Goal: Ask a question: Seek information or help from site administrators or community

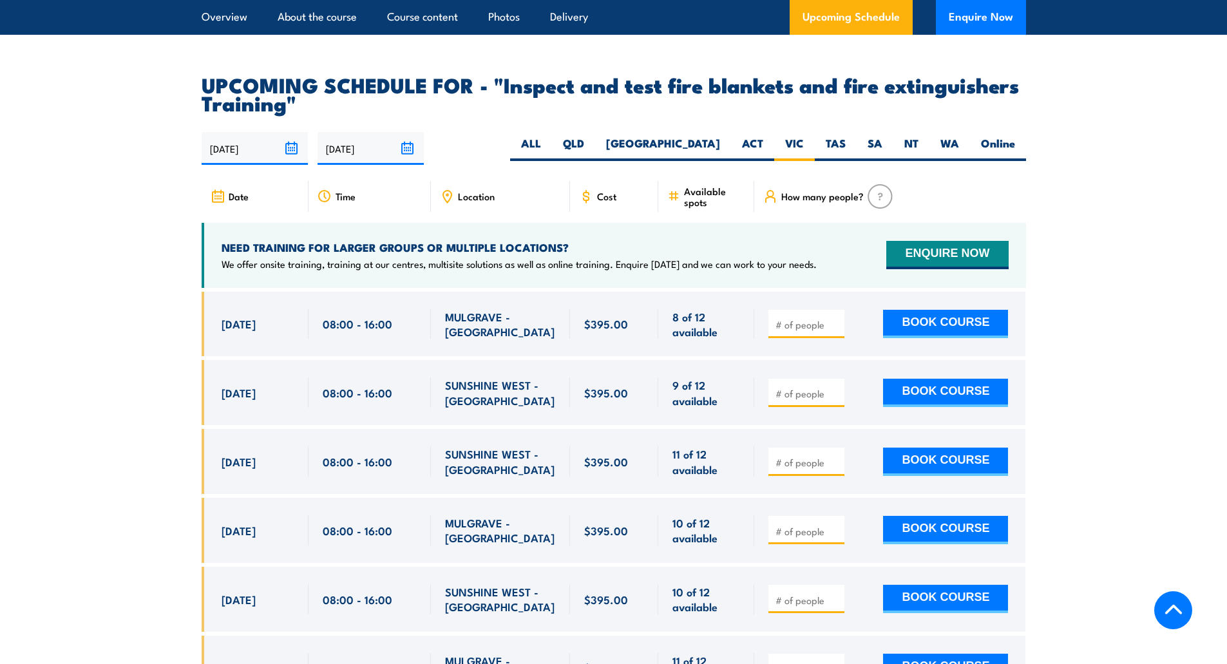
scroll to position [2263, 0]
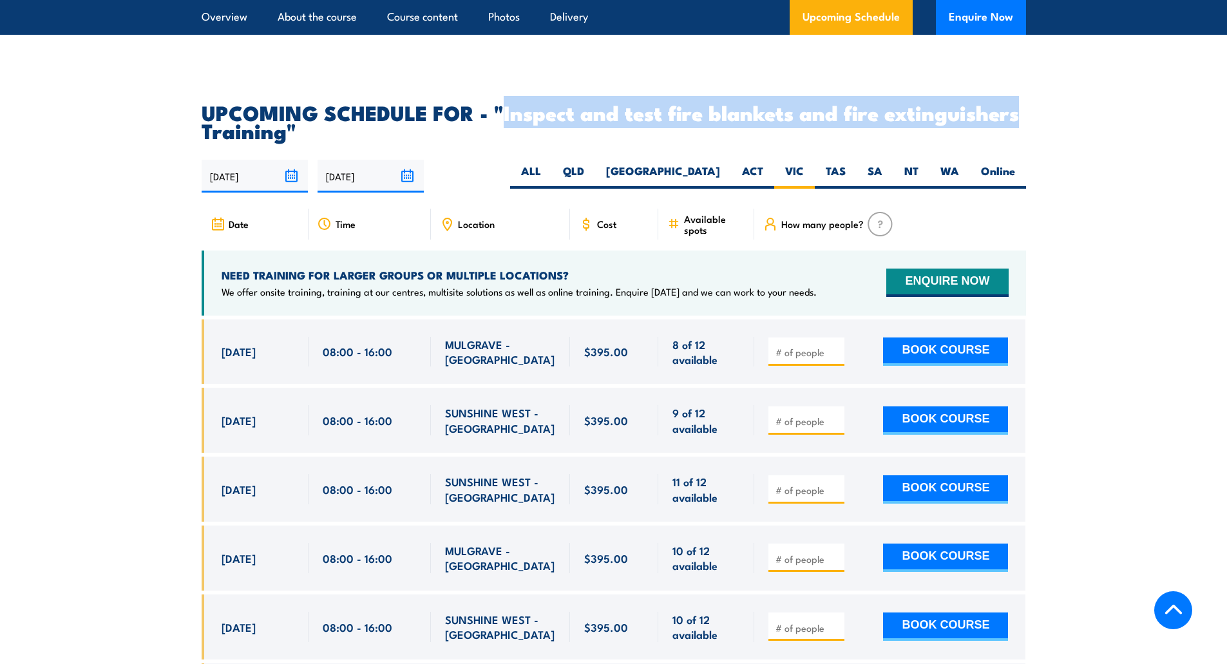
drag, startPoint x: 505, startPoint y: 140, endPoint x: 1018, endPoint y: 151, distance: 513.3
click at [1018, 139] on h2 "UPCOMING SCHEDULE FOR - "Inspect and test fire blankets and fire extinguishers …" at bounding box center [614, 121] width 824 height 36
copy h2 "Inspect and test fire blankets and fire extinguishers"
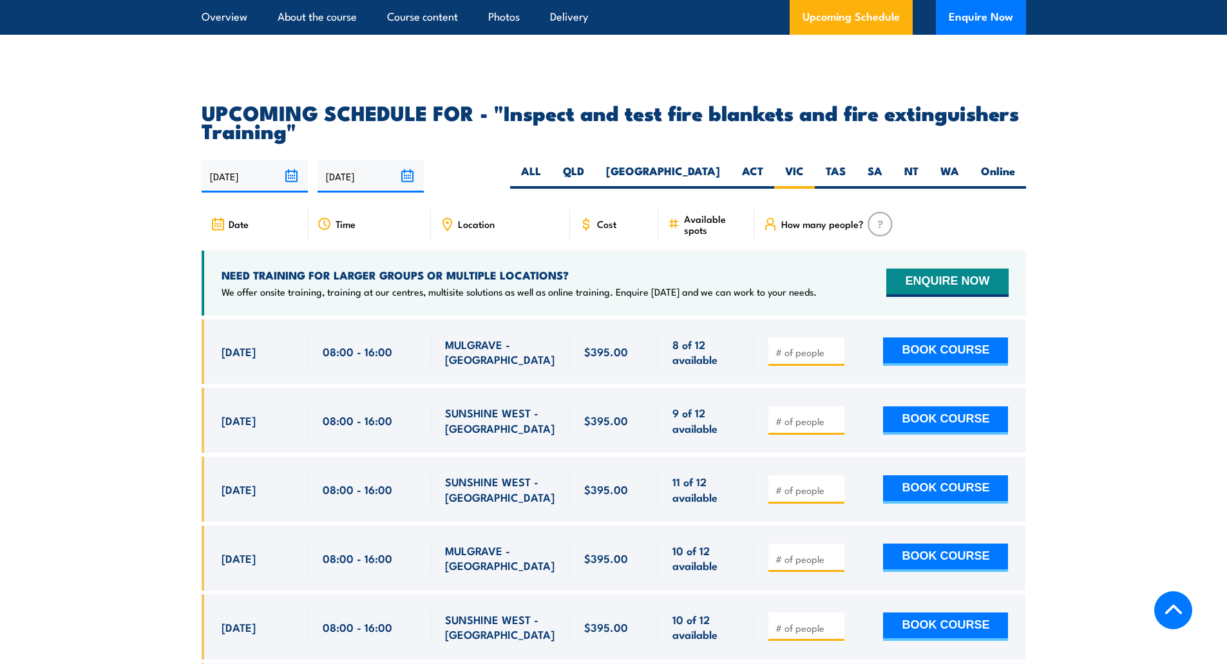
click at [784, 428] on input "number" at bounding box center [807, 421] width 64 height 13
type input "1"
click at [918, 435] on button "BOOK COURSE" at bounding box center [945, 420] width 125 height 28
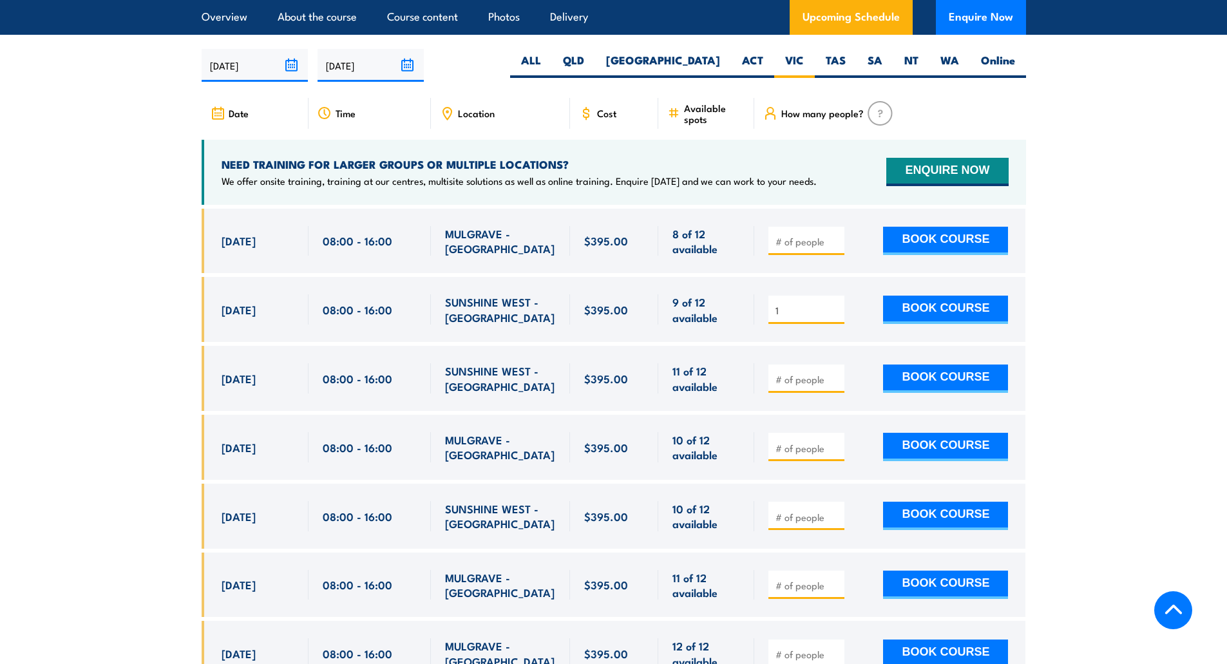
scroll to position [2391, 0]
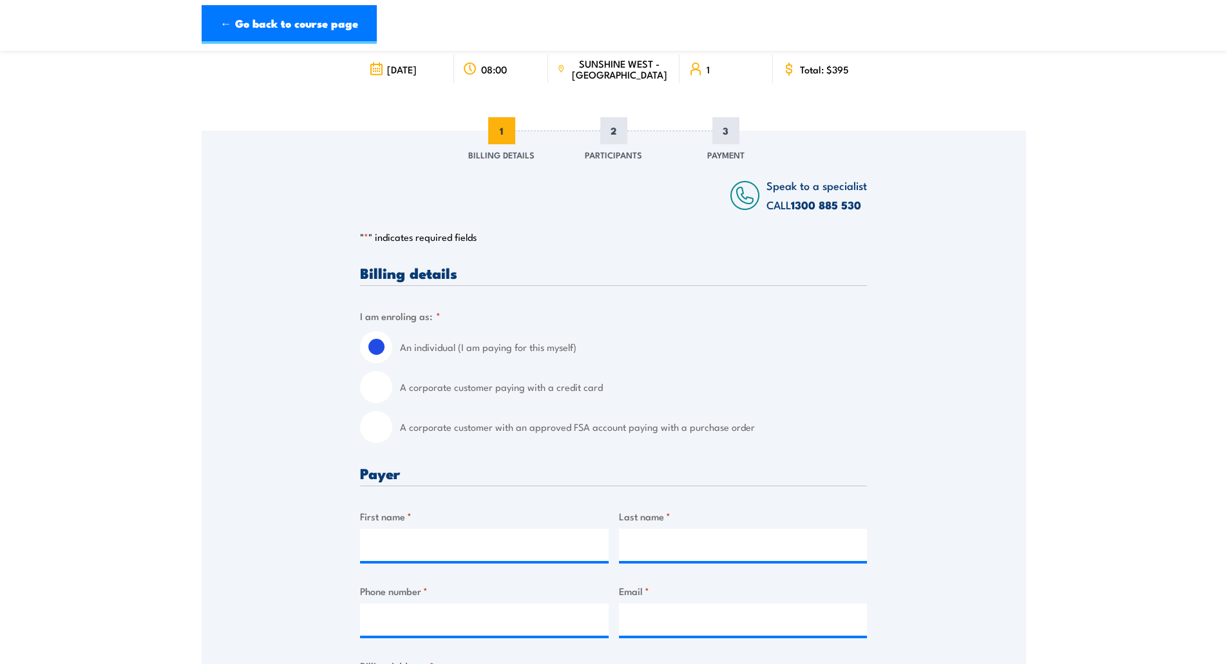
scroll to position [129, 0]
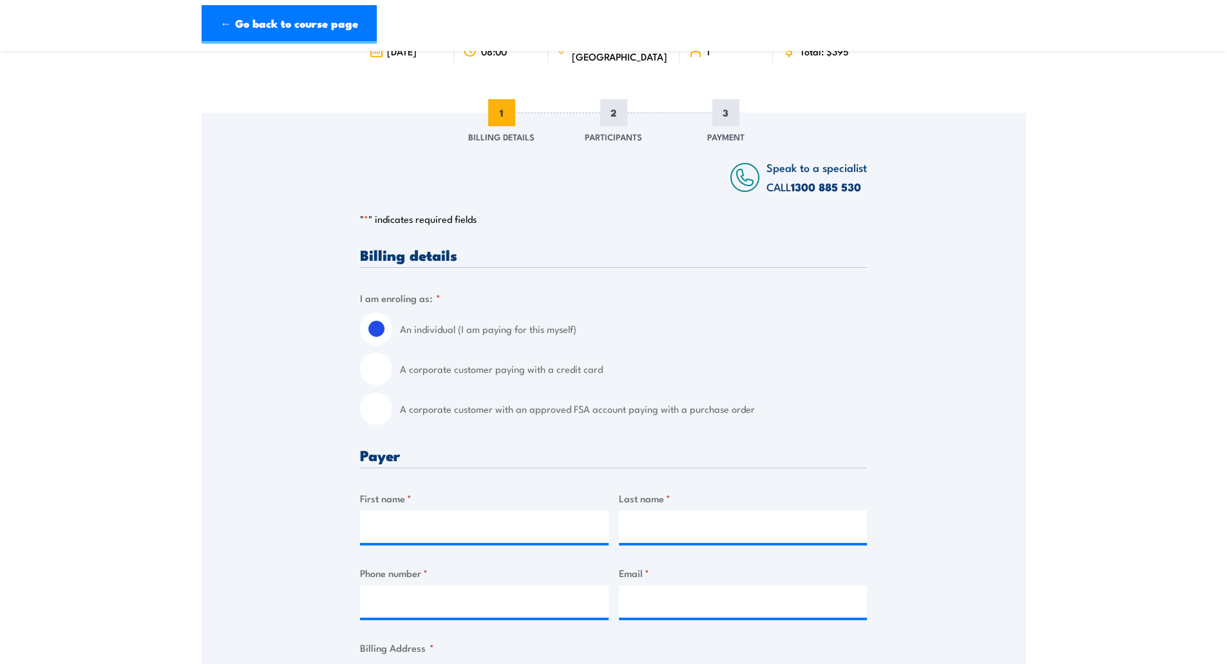
click at [372, 409] on input "A corporate customer with an approved FSA account paying with a purchase order" at bounding box center [376, 409] width 32 height 32
radio input "true"
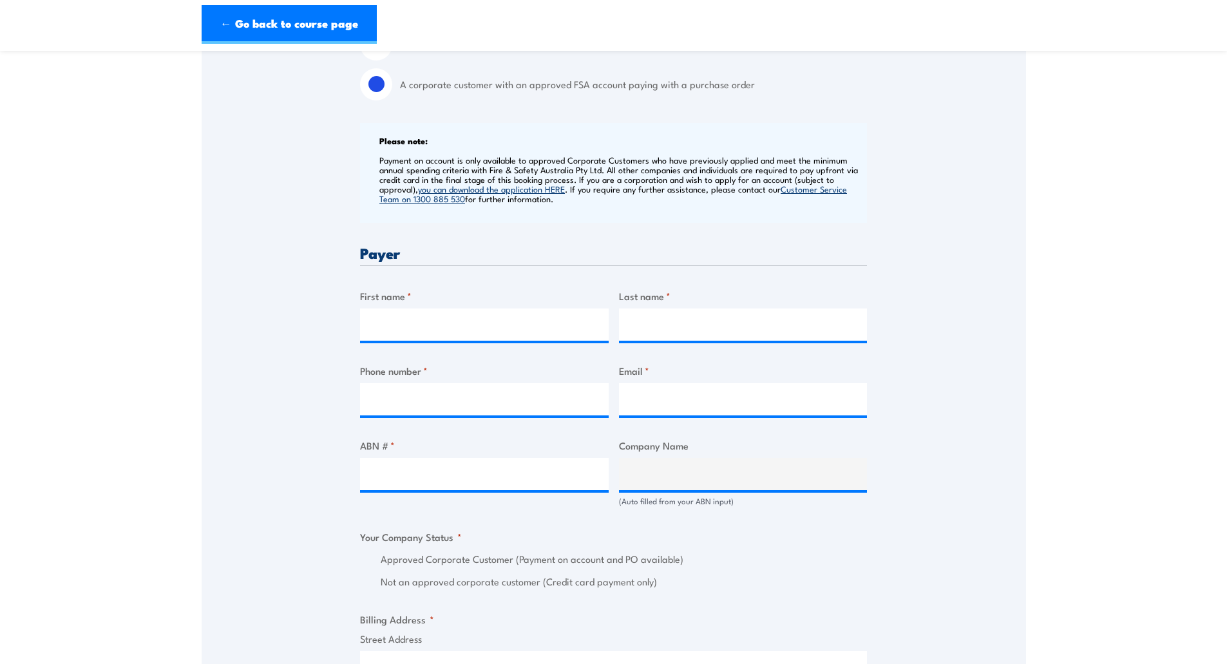
scroll to position [478, 0]
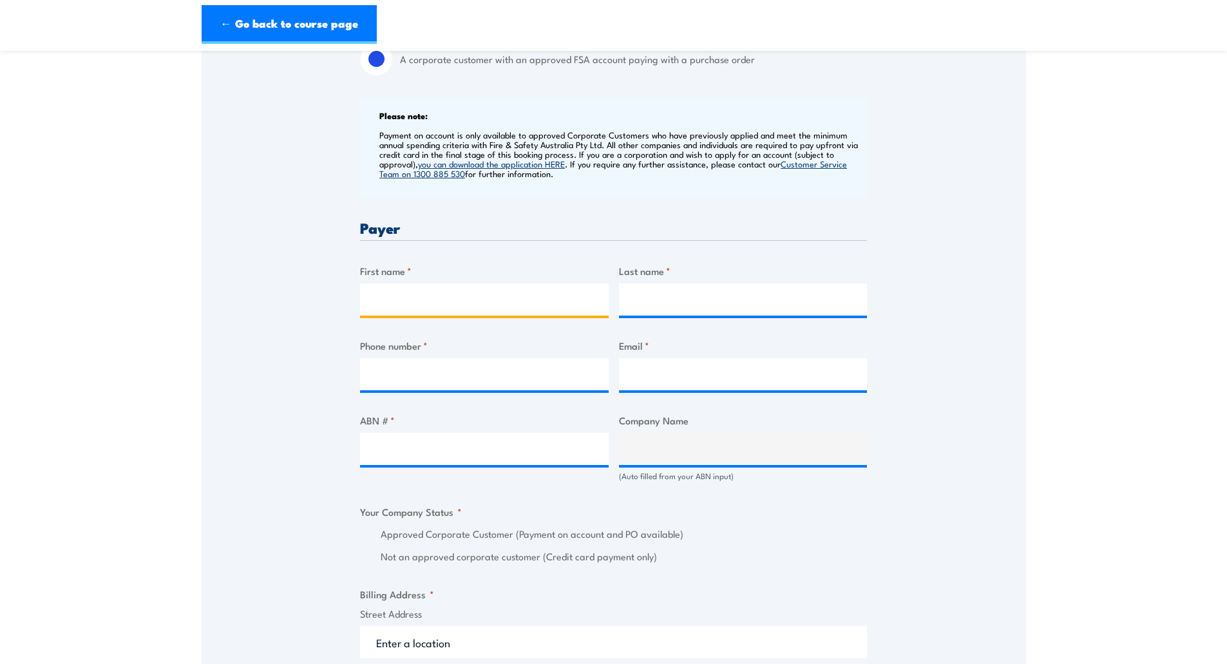
click at [406, 297] on input "First name *" at bounding box center [484, 299] width 249 height 32
type input "Shay"
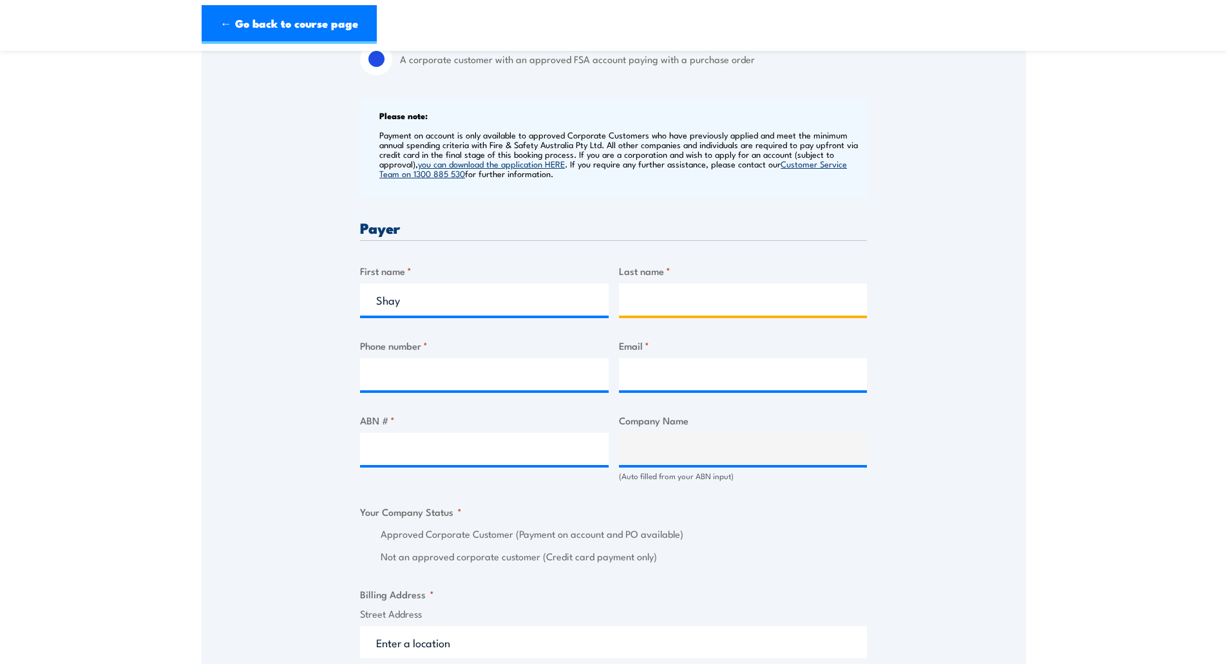
click at [644, 296] on input "Last name *" at bounding box center [743, 299] width 249 height 32
type input "D'Anvers"
click at [544, 381] on input "Phone number *" at bounding box center [484, 374] width 249 height 32
type input "0452669538"
click at [654, 371] on input "Email *" at bounding box center [743, 374] width 249 height 32
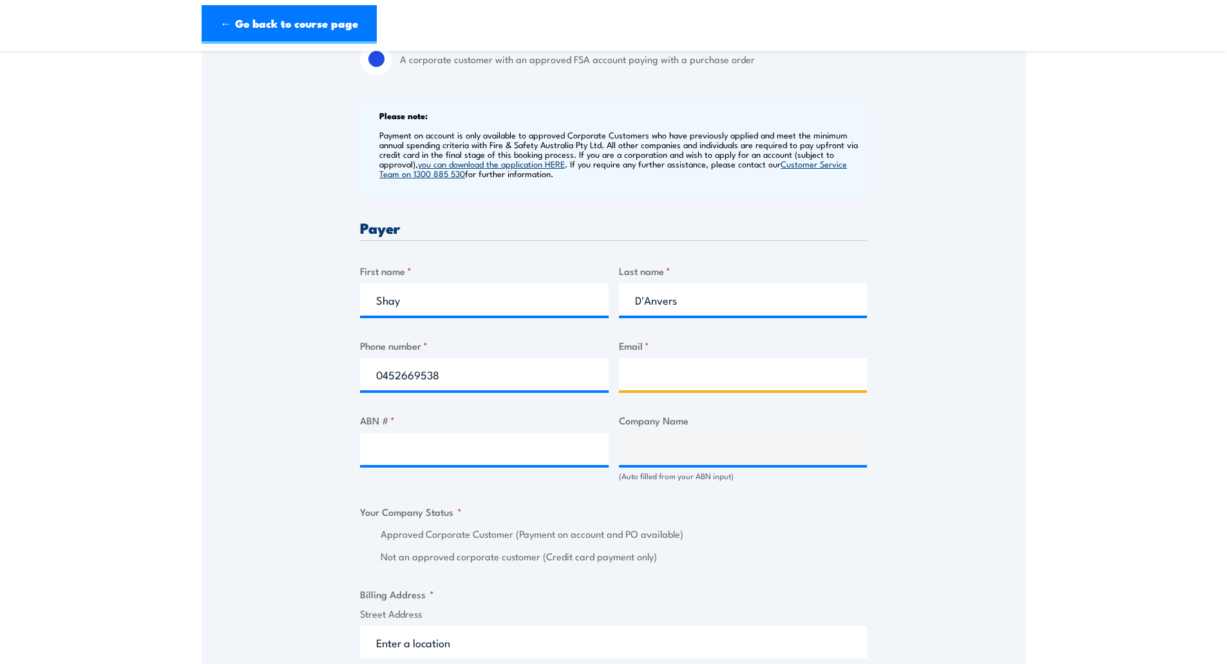
paste input "shannen.danvers@sparknel-dc.com.au"
type input "shannen.danvers@sparknel-dc.com.au"
click at [424, 443] on input "ABN # *" at bounding box center [484, 449] width 249 height 32
paste input "94762343962"
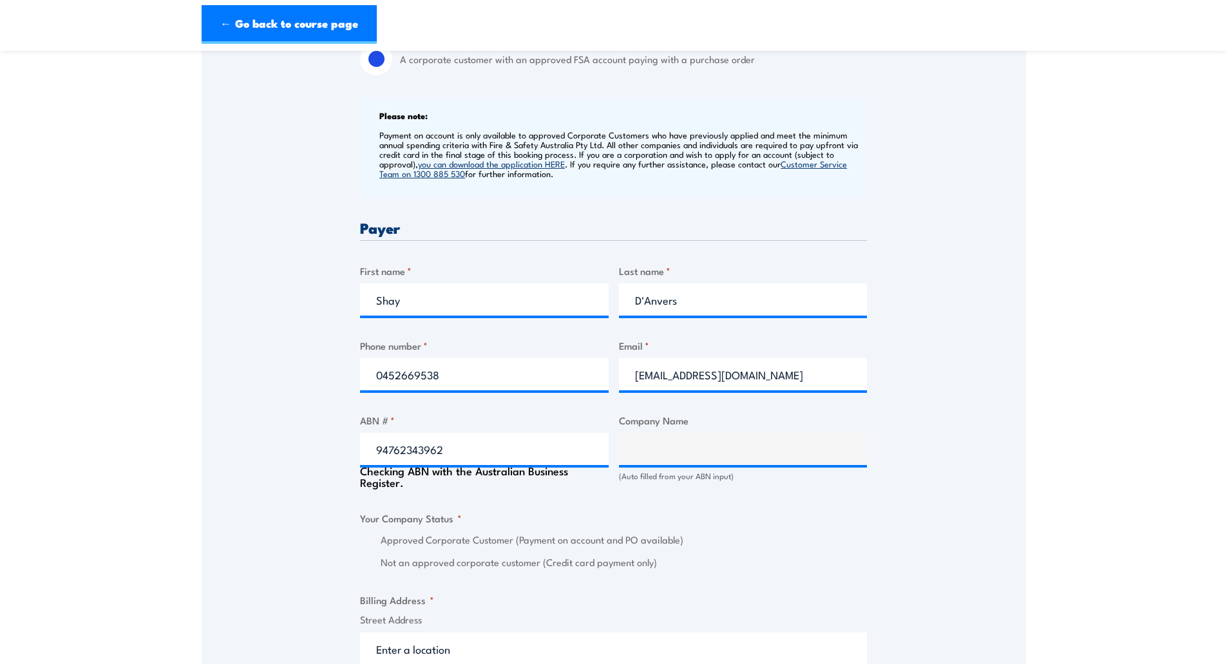
click at [772, 499] on div "Billing details I am enroling as: * An individual (I am paying for this myself)…" at bounding box center [613, 566] width 507 height 1336
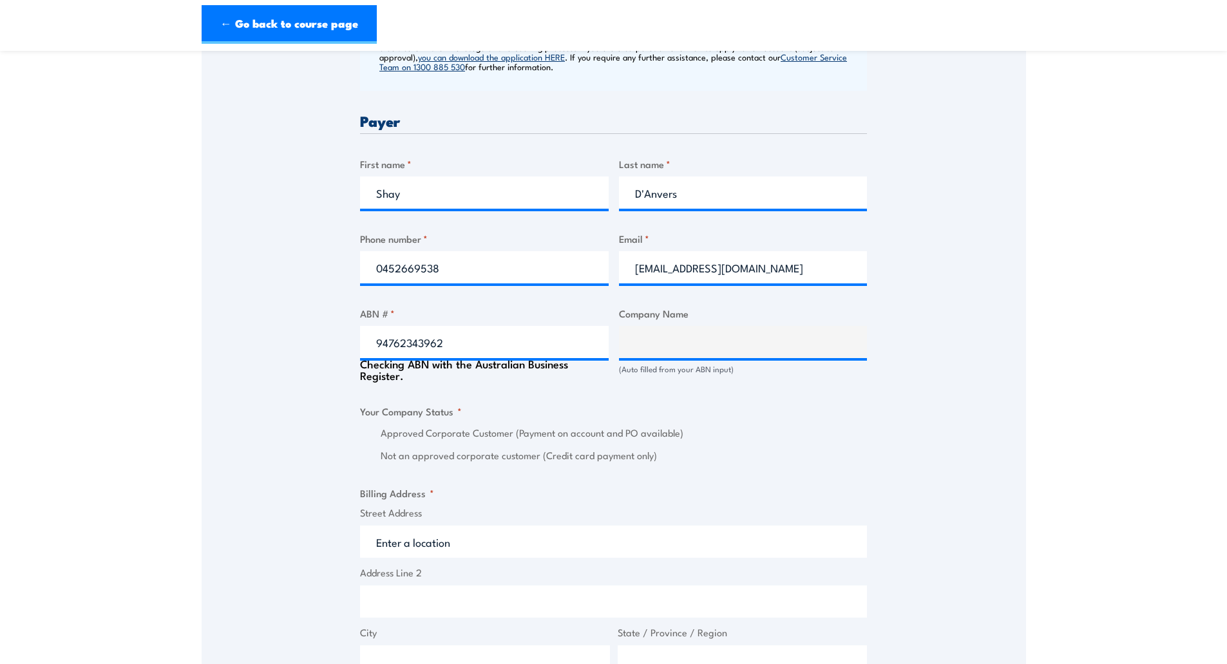
scroll to position [607, 0]
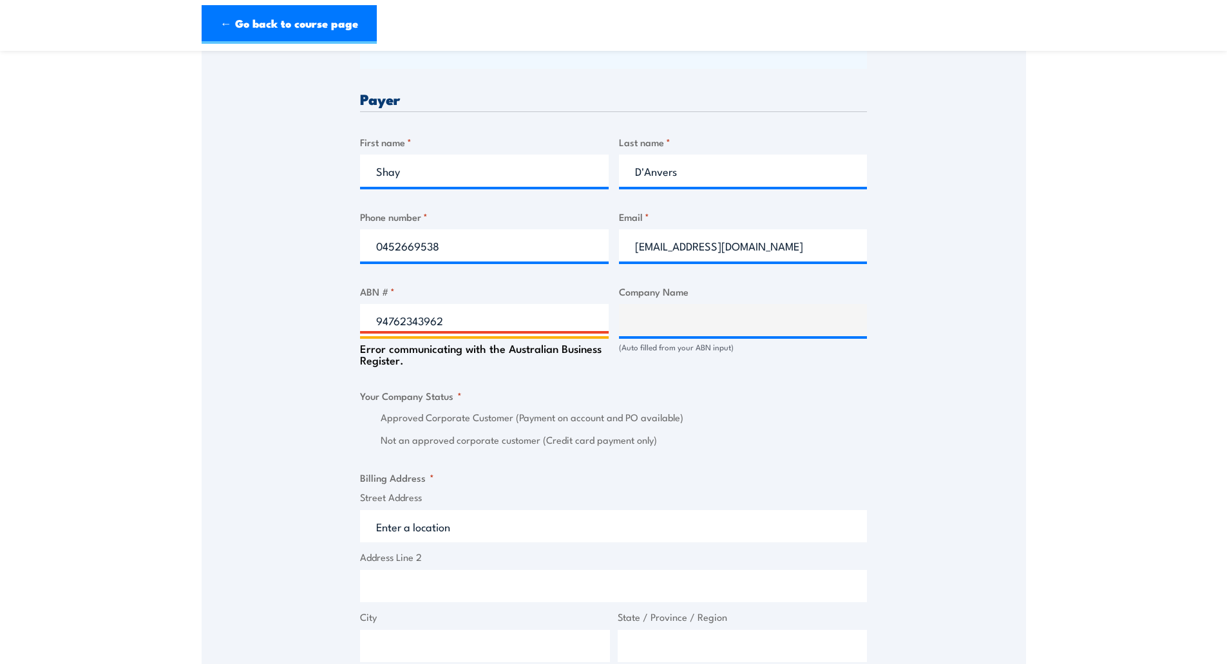
drag, startPoint x: 480, startPoint y: 319, endPoint x: 289, endPoint y: 315, distance: 190.6
click at [289, 315] on div "Speak to a specialist CALL 1300 885 530 CALL 1300 885 530 " * " indicates requi…" at bounding box center [614, 375] width 824 height 1482
paste input "762 343"
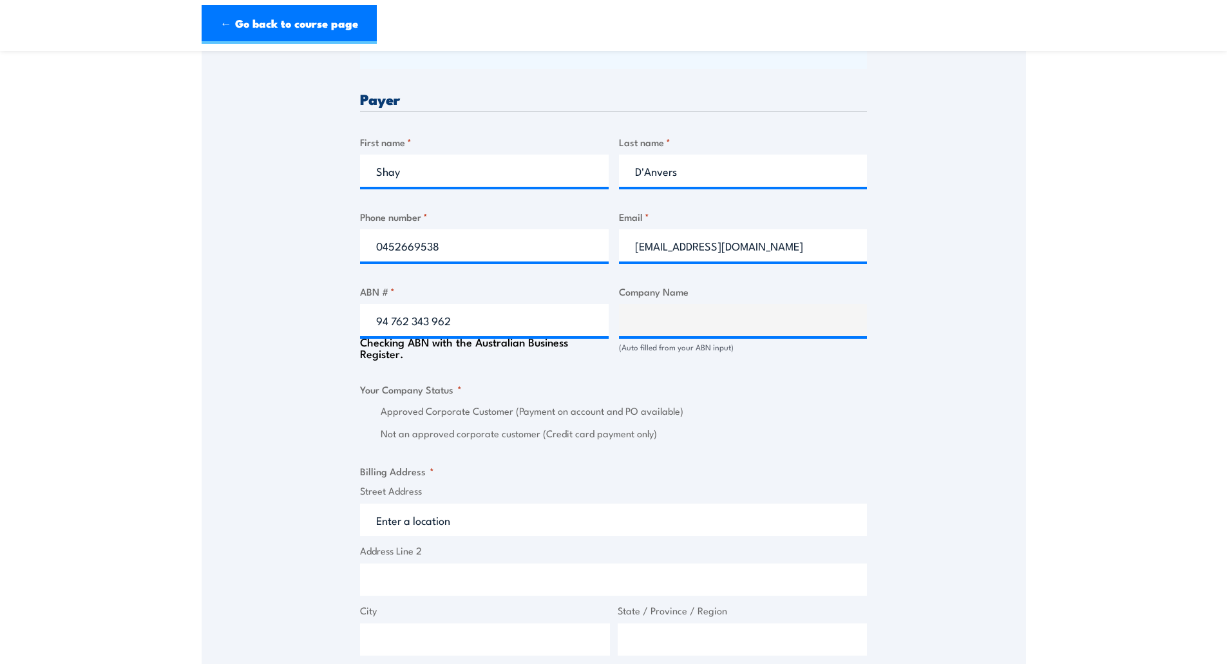
click at [836, 391] on fieldset "Your Company Status * Approved Corporate Customer (Payment on account and PO av…" at bounding box center [613, 412] width 507 height 60
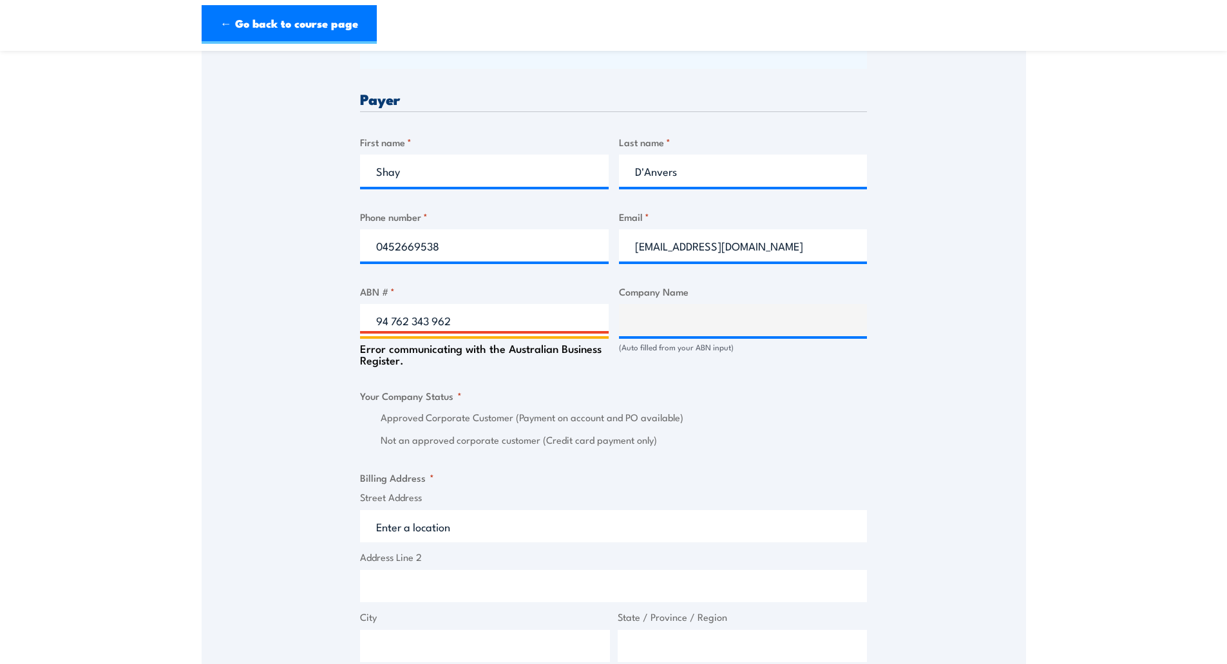
click at [431, 319] on input "94 762 343 962" at bounding box center [484, 320] width 249 height 32
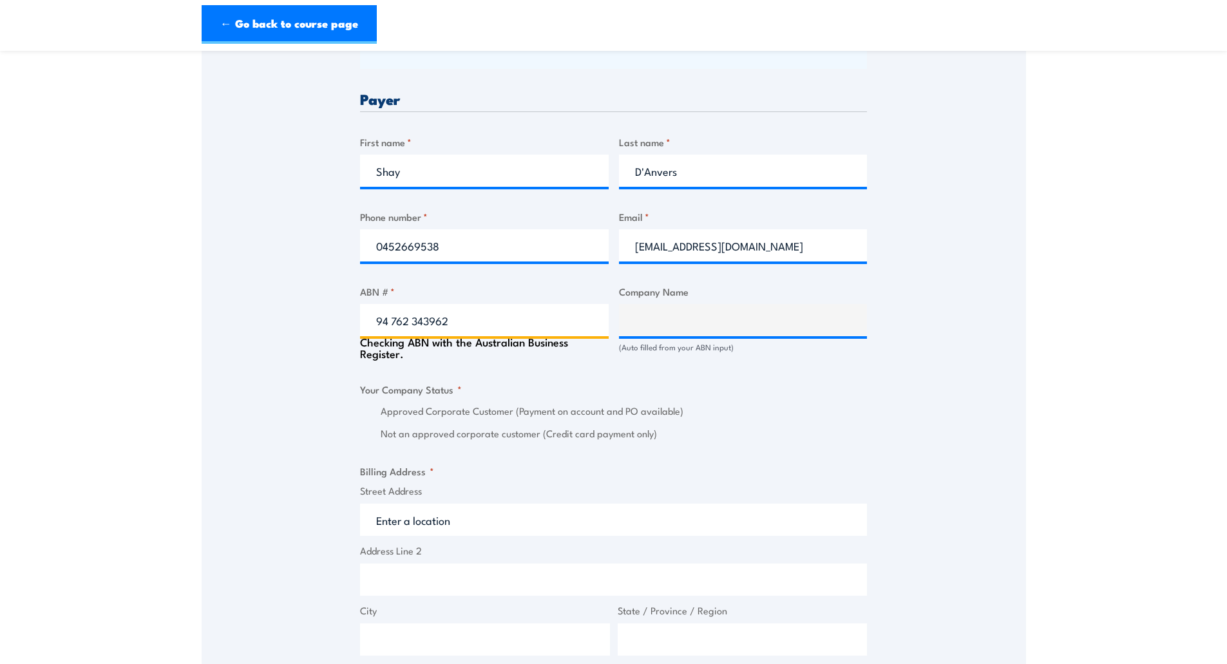
click at [413, 321] on input "94 762 343962" at bounding box center [484, 320] width 249 height 32
click at [393, 321] on input "94 762343962" at bounding box center [484, 320] width 249 height 32
type input "94762343962"
click at [482, 372] on div "Billing details I am enroling as: * An individual (I am paying for this myself)…" at bounding box center [613, 437] width 507 height 1336
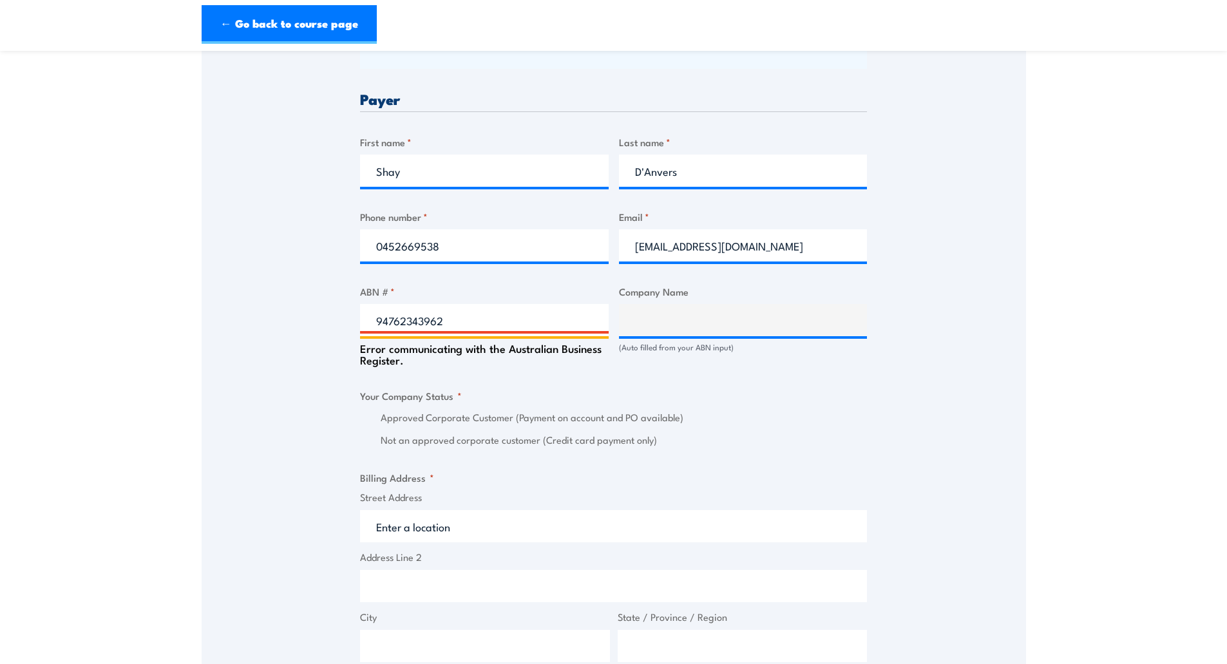
drag, startPoint x: 440, startPoint y: 324, endPoint x: 308, endPoint y: 314, distance: 133.0
click at [310, 314] on div "Speak to a specialist CALL 1300 885 530 CALL 1300 885 530 " * " indicates requi…" at bounding box center [614, 375] width 824 height 1482
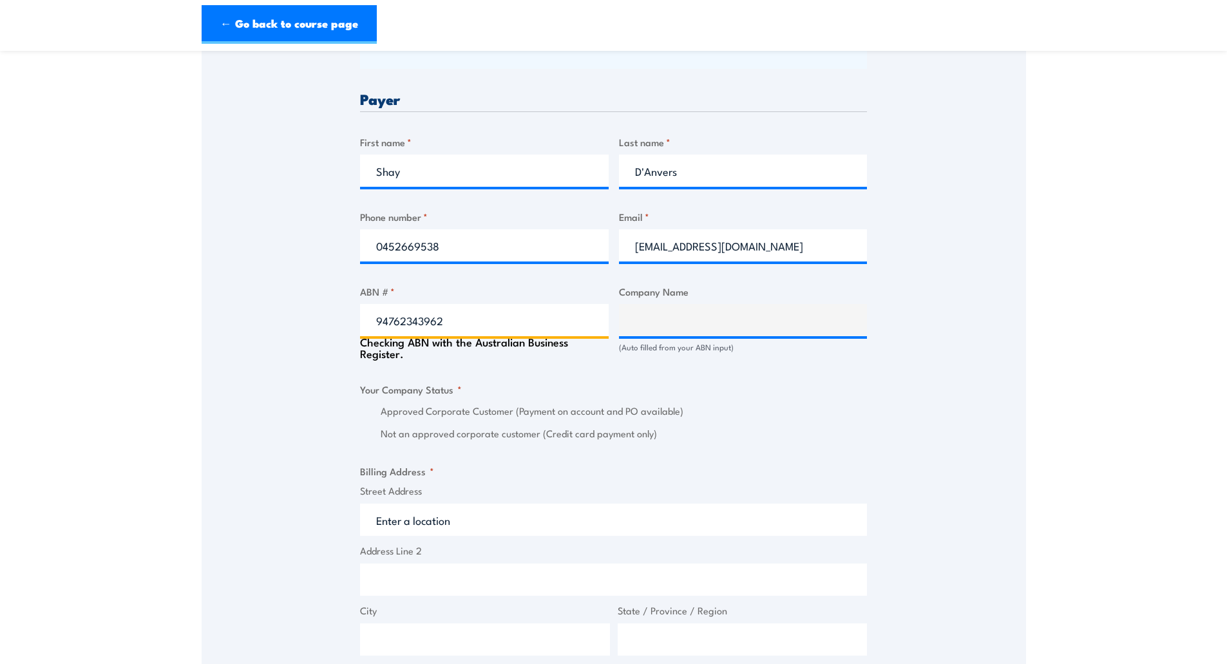
click at [464, 325] on input "94762343962" at bounding box center [484, 320] width 249 height 32
click at [539, 389] on fieldset "Your Company Status * Approved Corporate Customer (Payment on account and PO av…" at bounding box center [613, 412] width 507 height 60
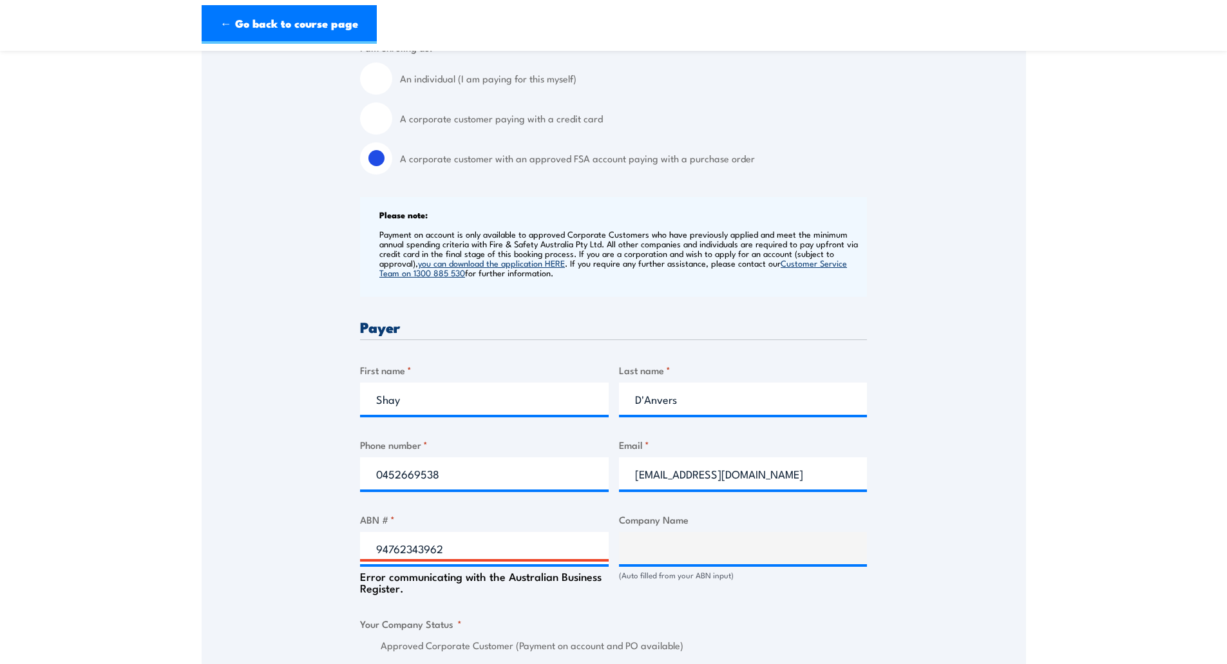
scroll to position [350, 0]
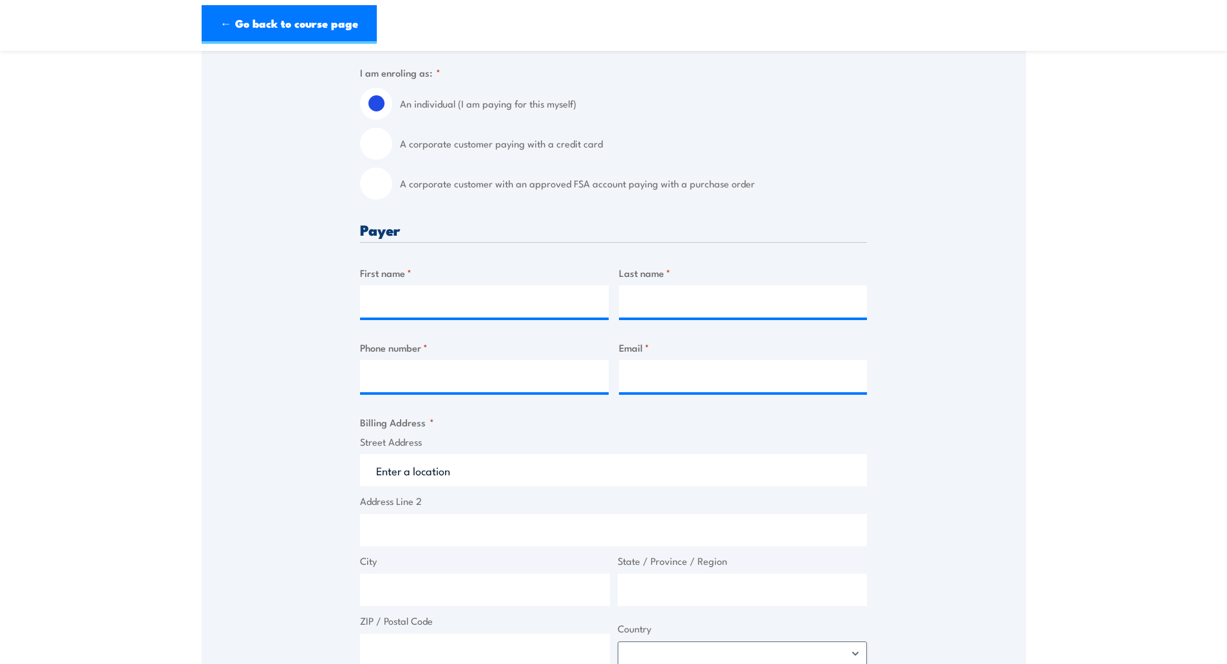
scroll to position [350, 0]
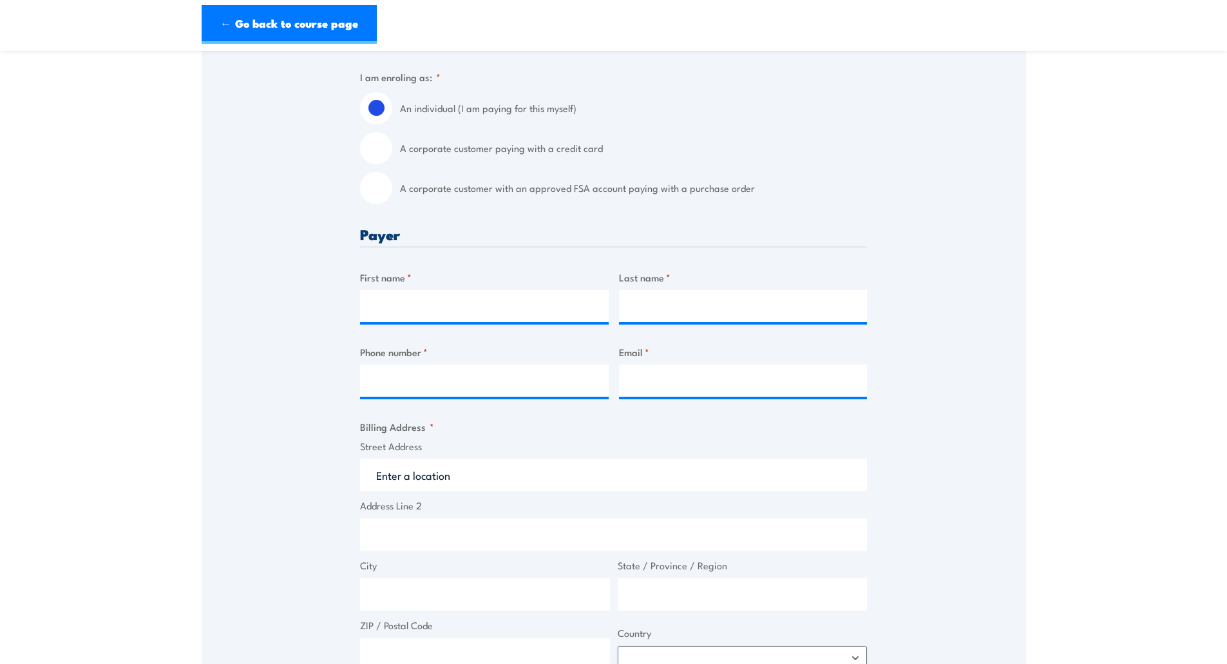
click at [384, 191] on input "A corporate customer with an approved FSA account paying with a purchase order" at bounding box center [376, 188] width 32 height 32
radio input "true"
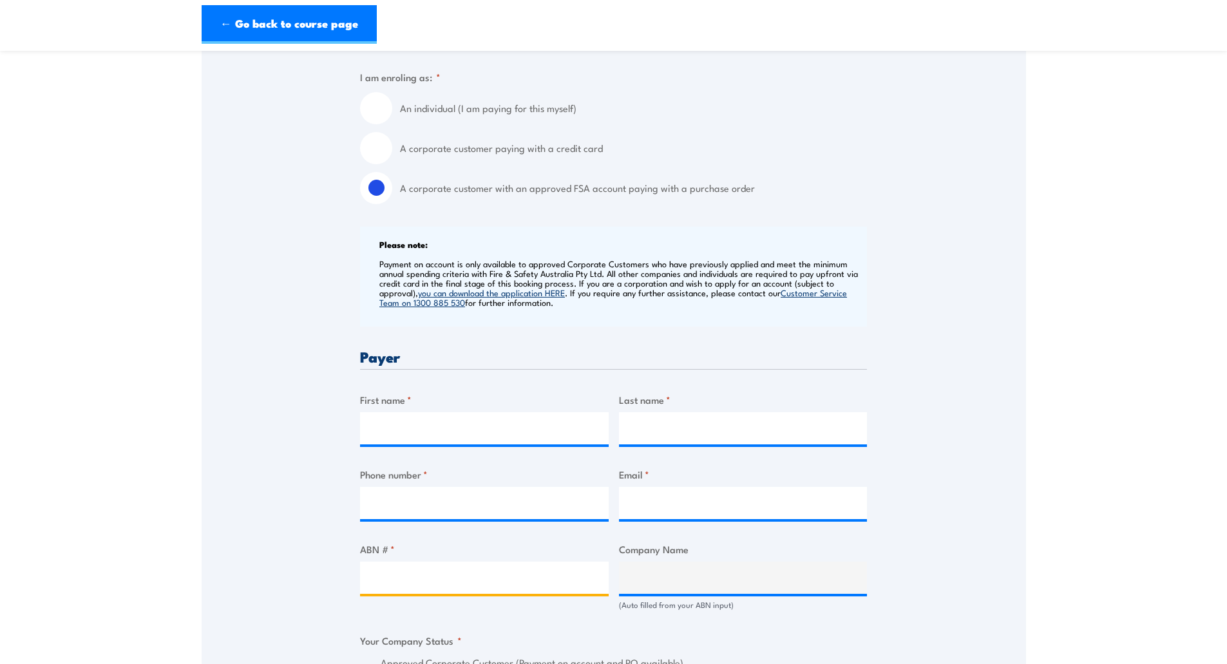
click at [384, 565] on input "ABN # *" at bounding box center [484, 577] width 249 height 32
paste input "94762343962"
type input "94762343962"
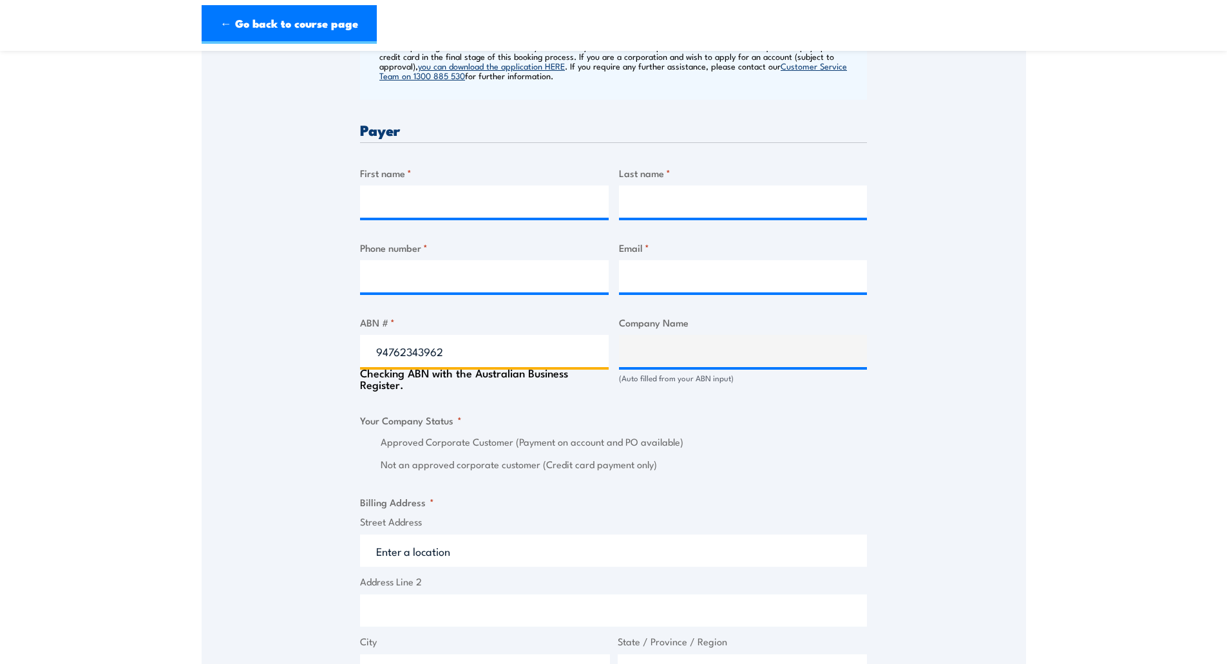
scroll to position [607, 0]
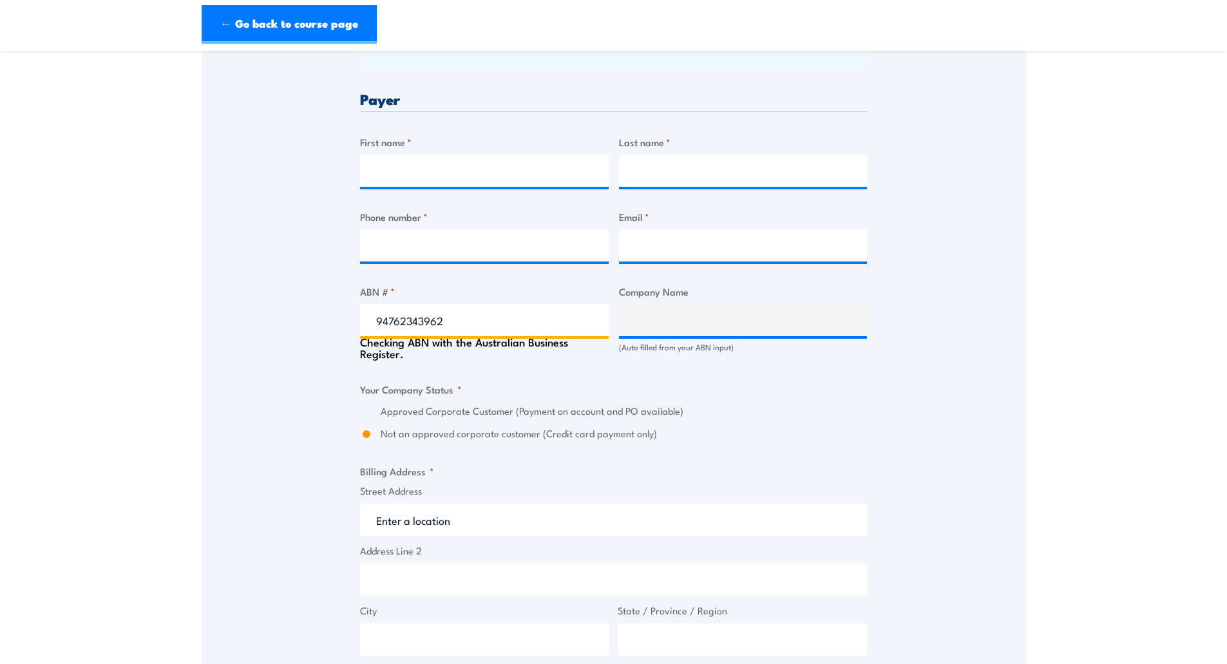
type input "SPARK NEL DC JV"
radio input "true"
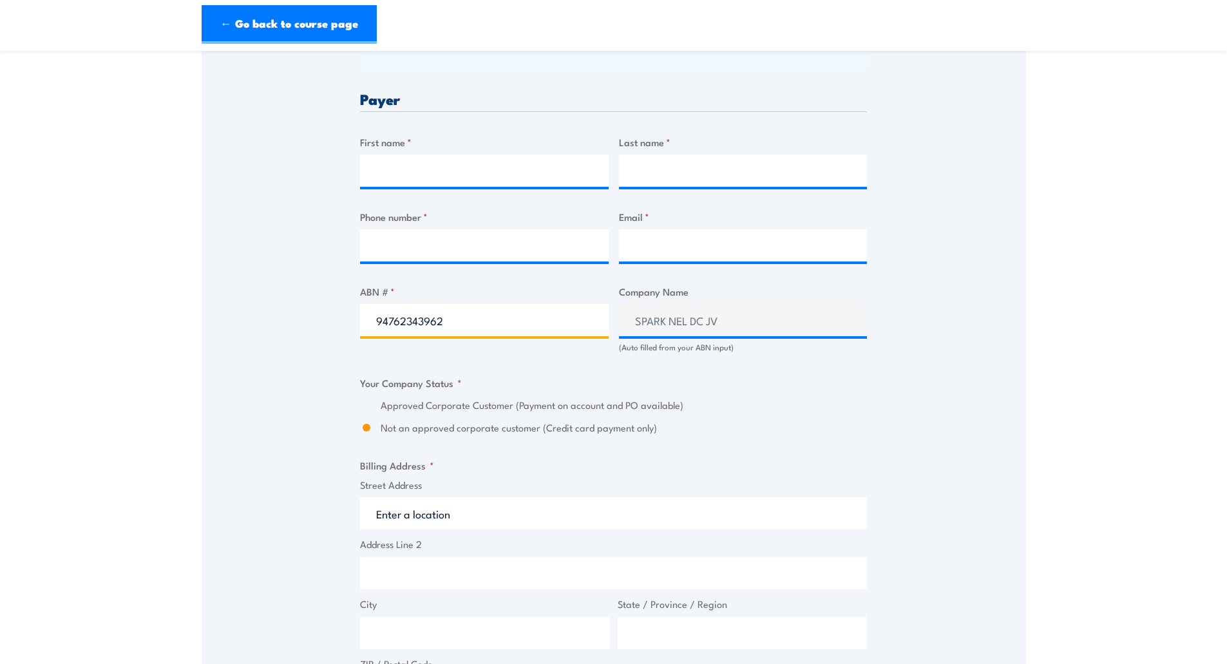
type input "94762343962"
click at [710, 407] on label "Approved Corporate Customer (Payment on account and PO available)" at bounding box center [624, 405] width 486 height 15
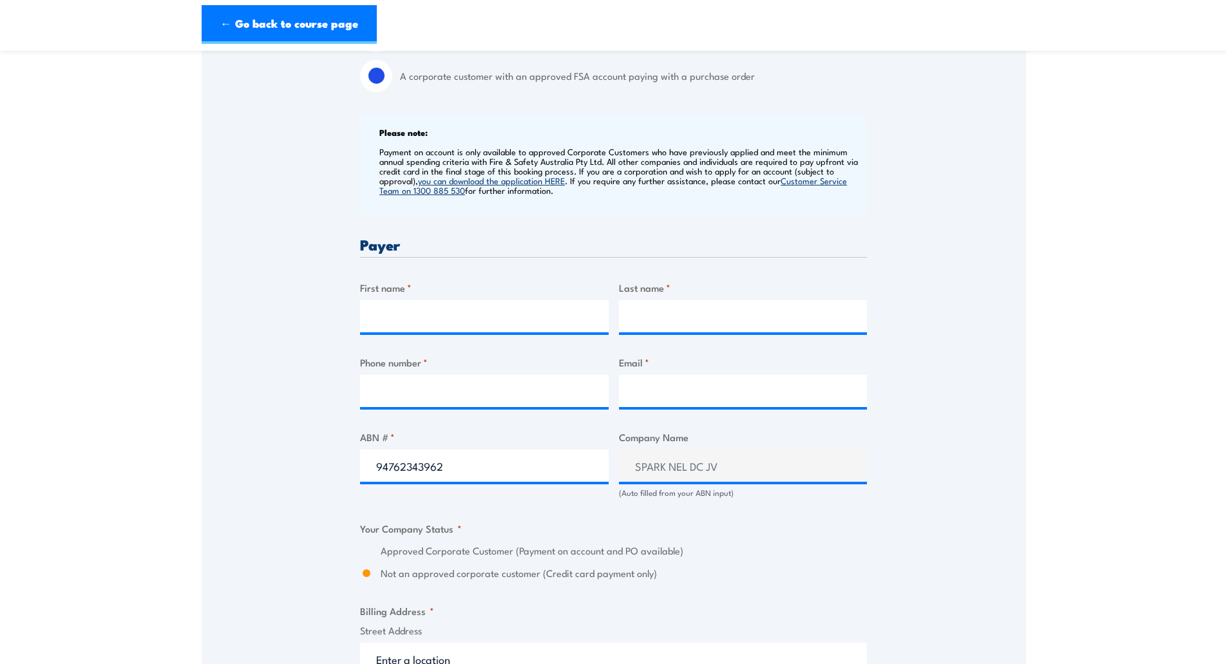
scroll to position [473, 0]
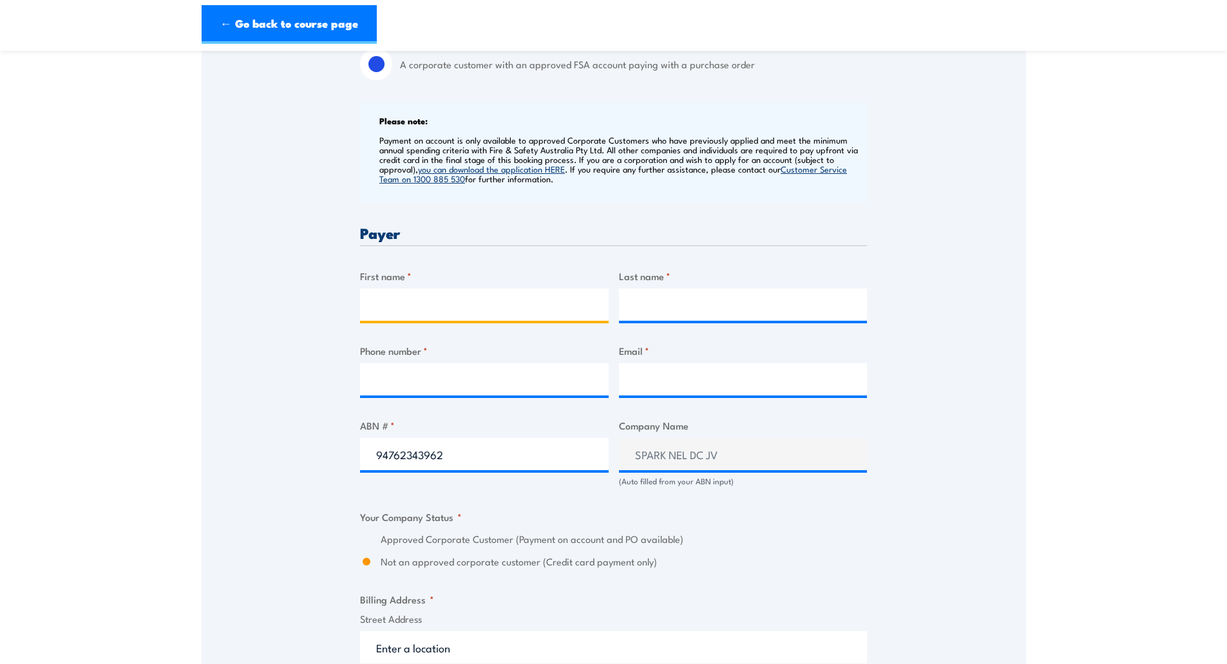
click at [422, 303] on input "First name *" at bounding box center [484, 304] width 249 height 32
type input "Shay"
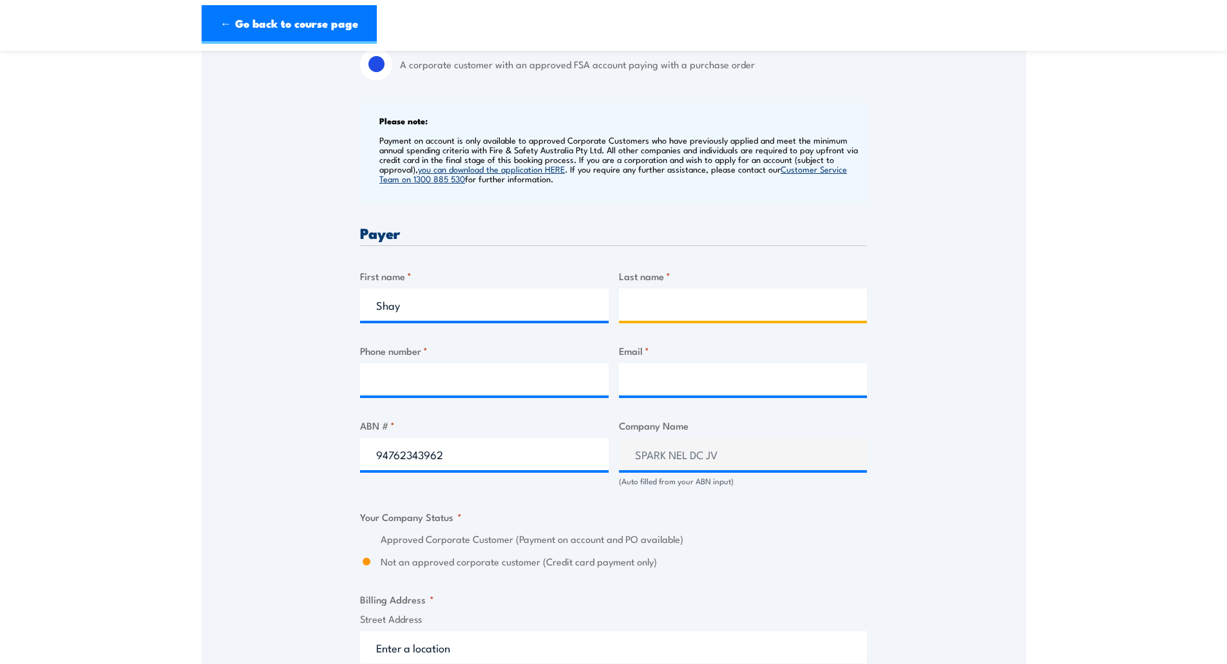
click at [701, 299] on input "Last name *" at bounding box center [743, 304] width 249 height 32
type input "D'Anvers"
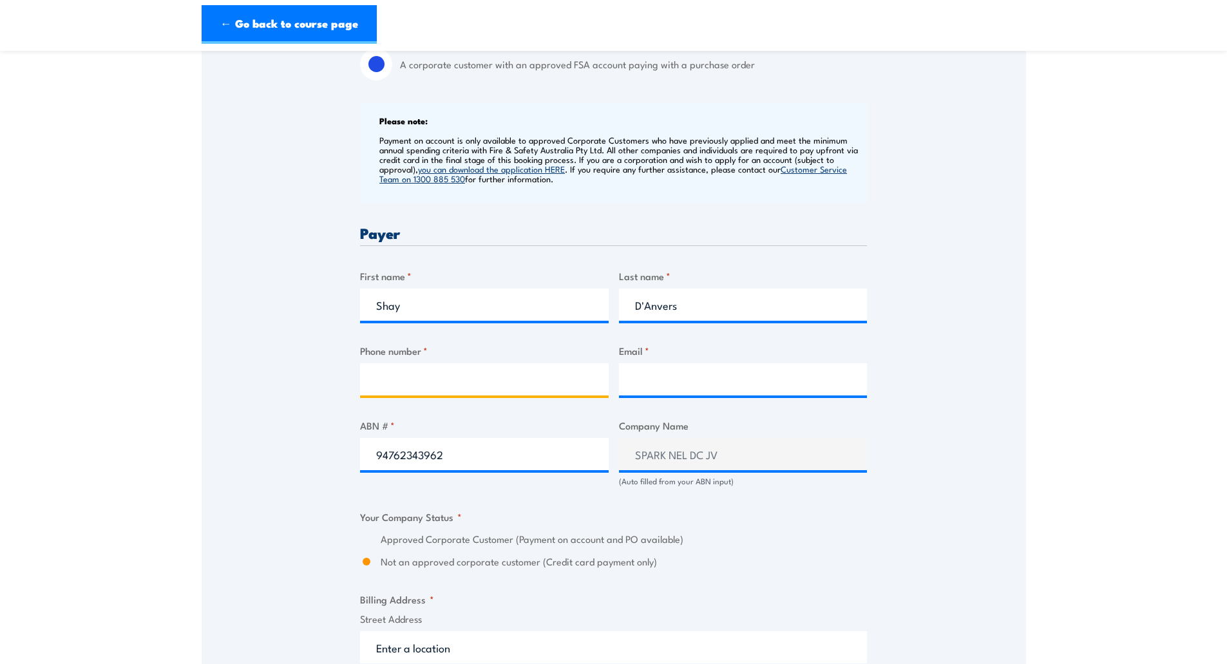
click at [404, 391] on input "Phone number *" at bounding box center [484, 379] width 249 height 32
type input "0452669538"
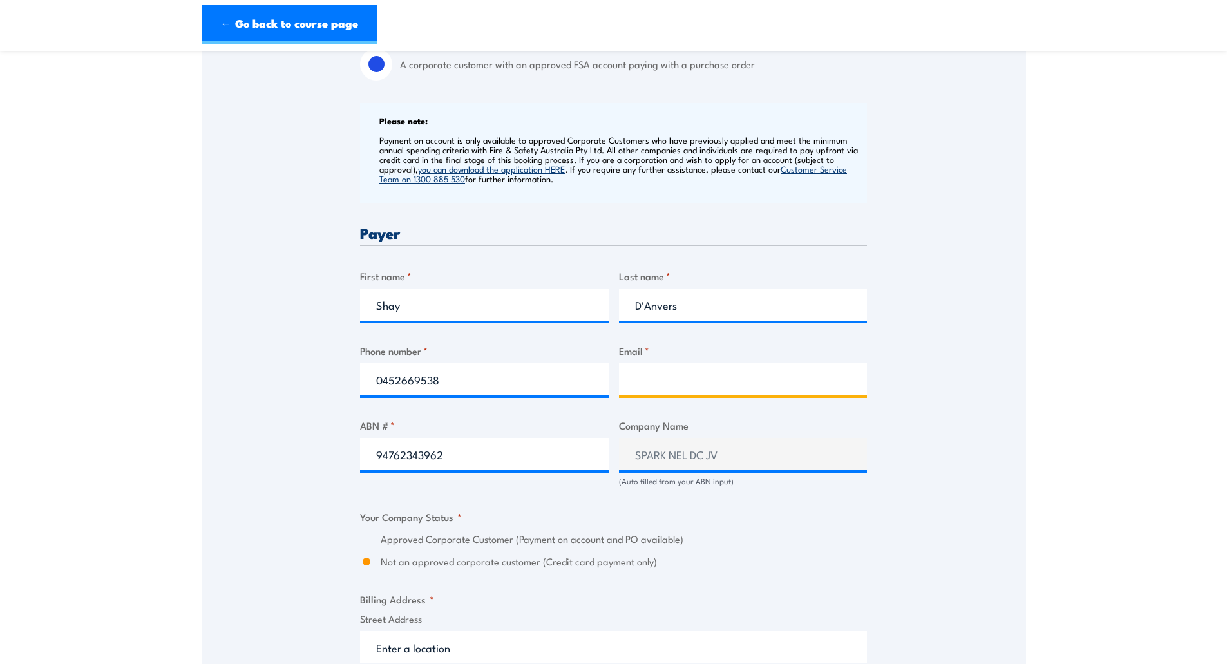
click at [705, 381] on input "Email *" at bounding box center [743, 379] width 249 height 32
paste input "[EMAIL_ADDRESS][DOMAIN_NAME]"
type input "[EMAIL_ADDRESS][DOMAIN_NAME]"
click at [771, 526] on fieldset "Your Company Status * Approved Corporate Customer (Payment on account and PO av…" at bounding box center [613, 539] width 507 height 60
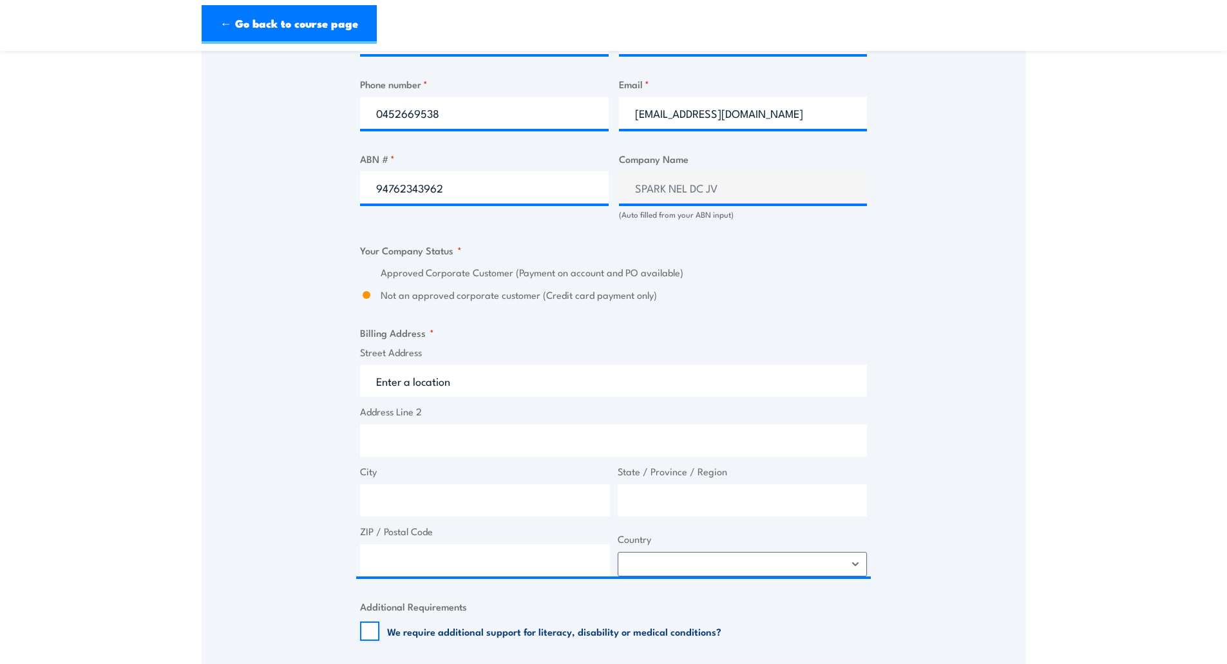
scroll to position [924, 0]
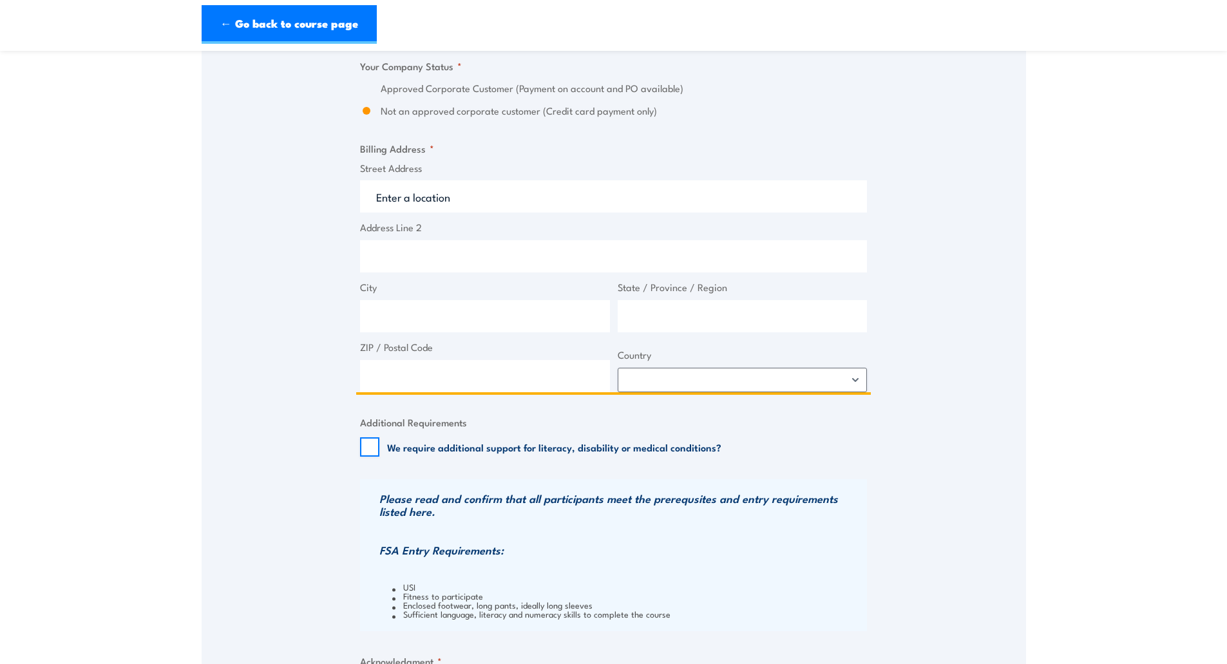
click at [421, 196] on input "Street Address" at bounding box center [613, 196] width 507 height 32
click at [422, 252] on input "Address Line 2" at bounding box center [613, 256] width 507 height 32
type input "Level 1 / 452 Johnston Street"
click at [419, 314] on input "City" at bounding box center [485, 316] width 250 height 32
type input "Abbotsford"
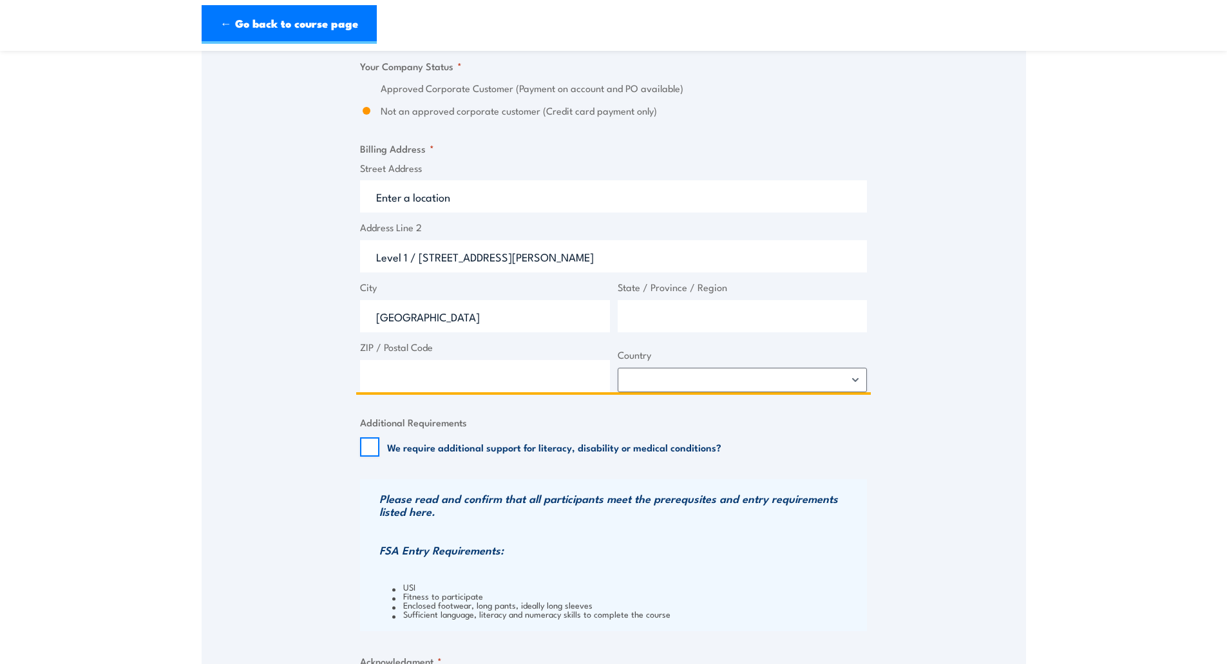
click at [679, 311] on input "State / Province / Region" at bounding box center [742, 316] width 250 height 32
type input "VIC"
click at [492, 372] on input "ZIP / Postal Code" at bounding box center [485, 376] width 250 height 32
type input "3067"
click at [692, 381] on select "Afghanistan Albania Algeria American Samoa Andorra Angola Anguilla Antarctica A…" at bounding box center [742, 380] width 250 height 24
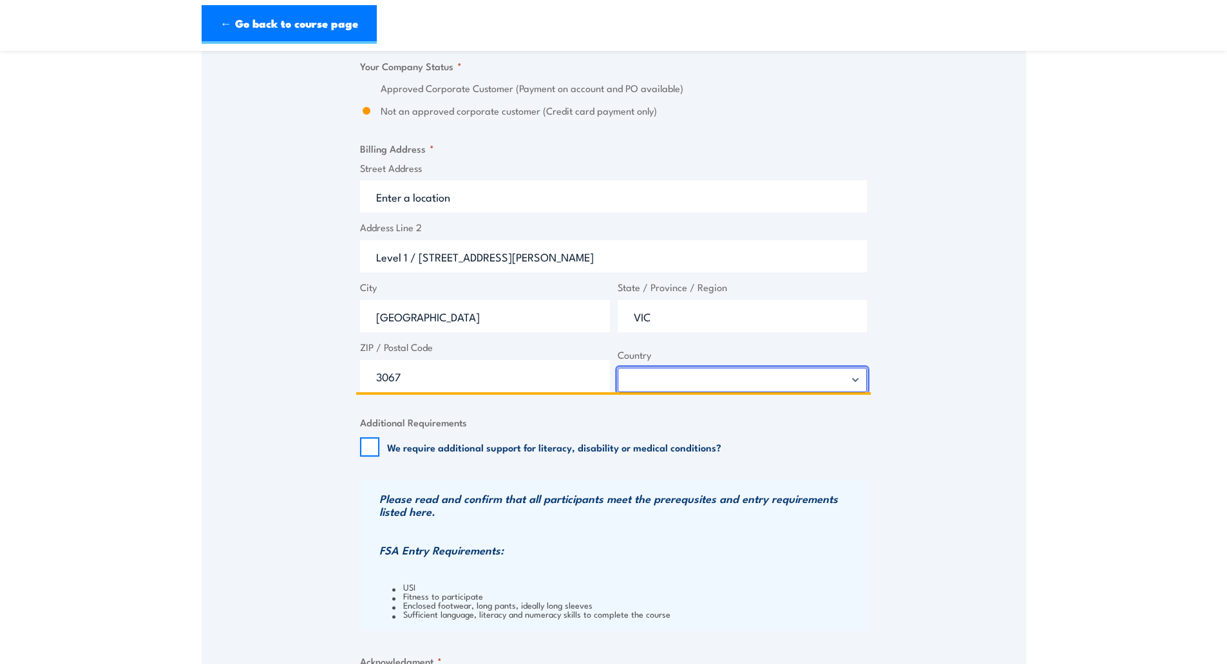
select select "Australia"
click at [617, 368] on select "Afghanistan Albania Algeria American Samoa Andorra Angola Anguilla Antarctica A…" at bounding box center [742, 380] width 250 height 24
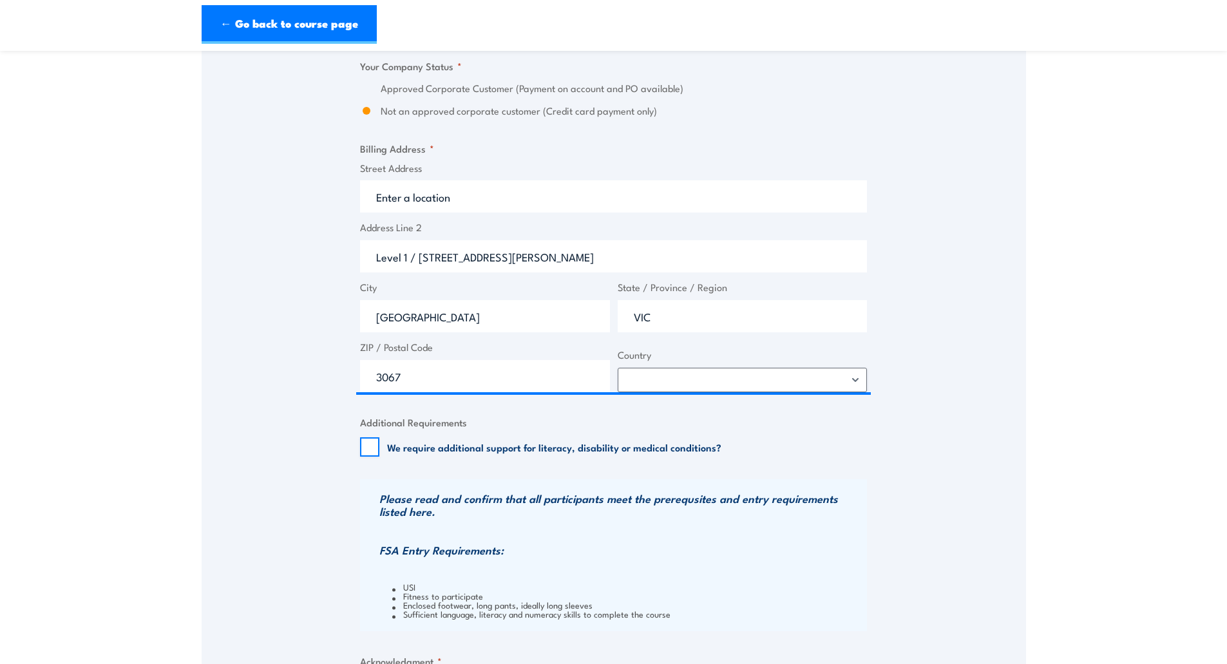
click at [766, 514] on h3 "Please read and confirm that all participants meet the prerequsites and entry r…" at bounding box center [621, 505] width 484 height 26
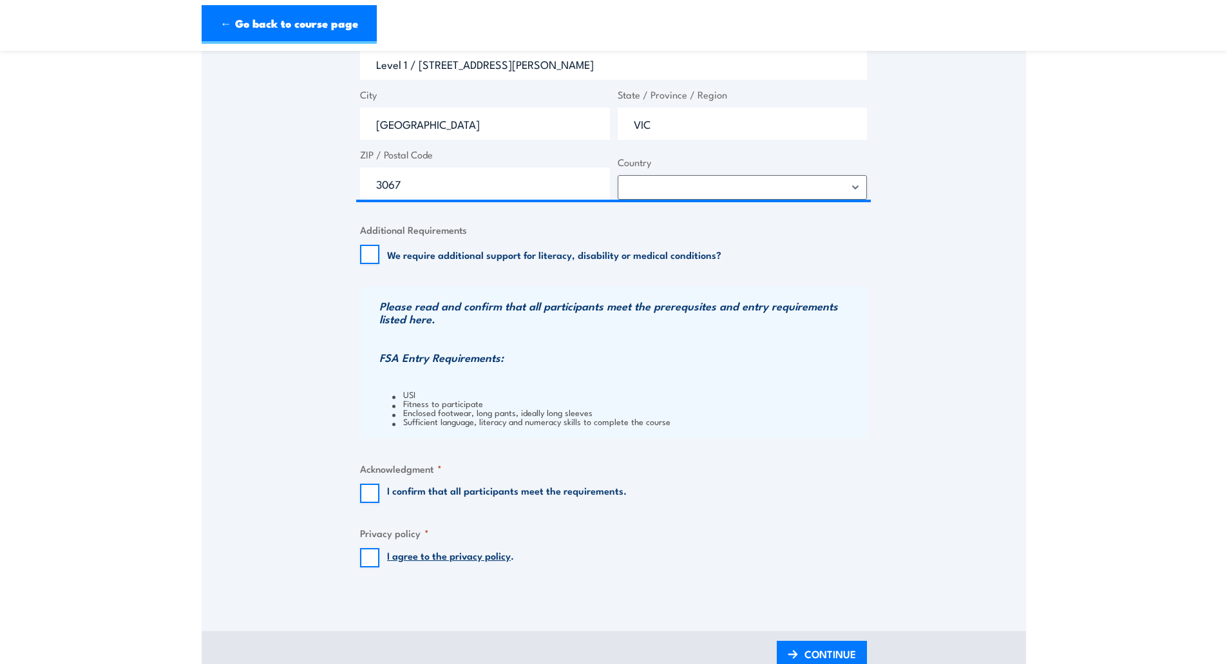
scroll to position [1117, 0]
click at [366, 494] on input "I confirm that all participants meet the requirements." at bounding box center [369, 492] width 19 height 19
checkbox input "true"
click at [365, 558] on input "I agree to the privacy policy ." at bounding box center [369, 556] width 19 height 19
checkbox input "true"
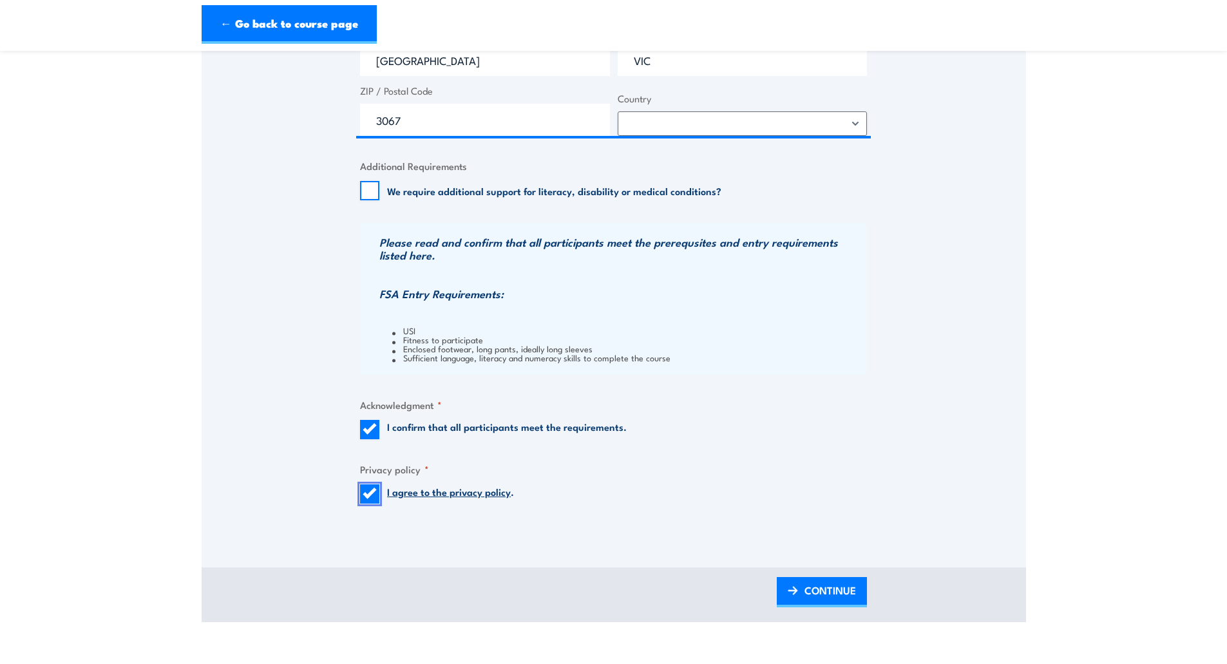
scroll to position [1246, 0]
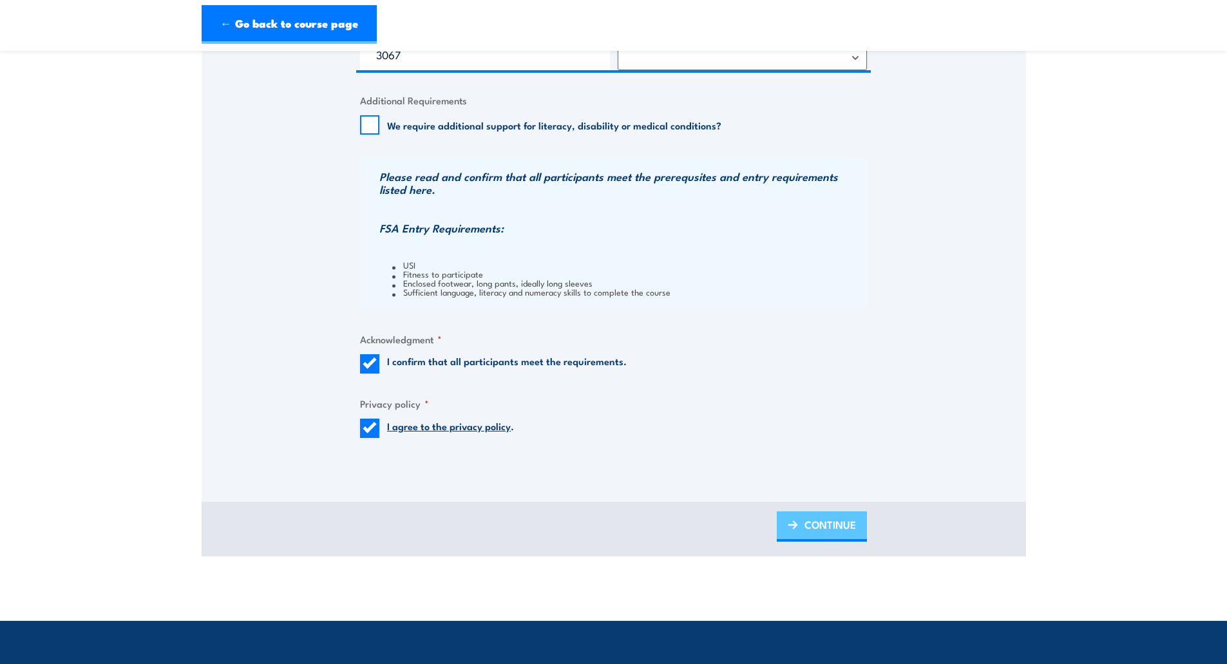
drag, startPoint x: 816, startPoint y: 545, endPoint x: 816, endPoint y: 536, distance: 8.4
click at [816, 545] on div "BACK CONTINUE" at bounding box center [614, 529] width 824 height 55
click at [815, 529] on span "CONTINUE" at bounding box center [830, 524] width 52 height 34
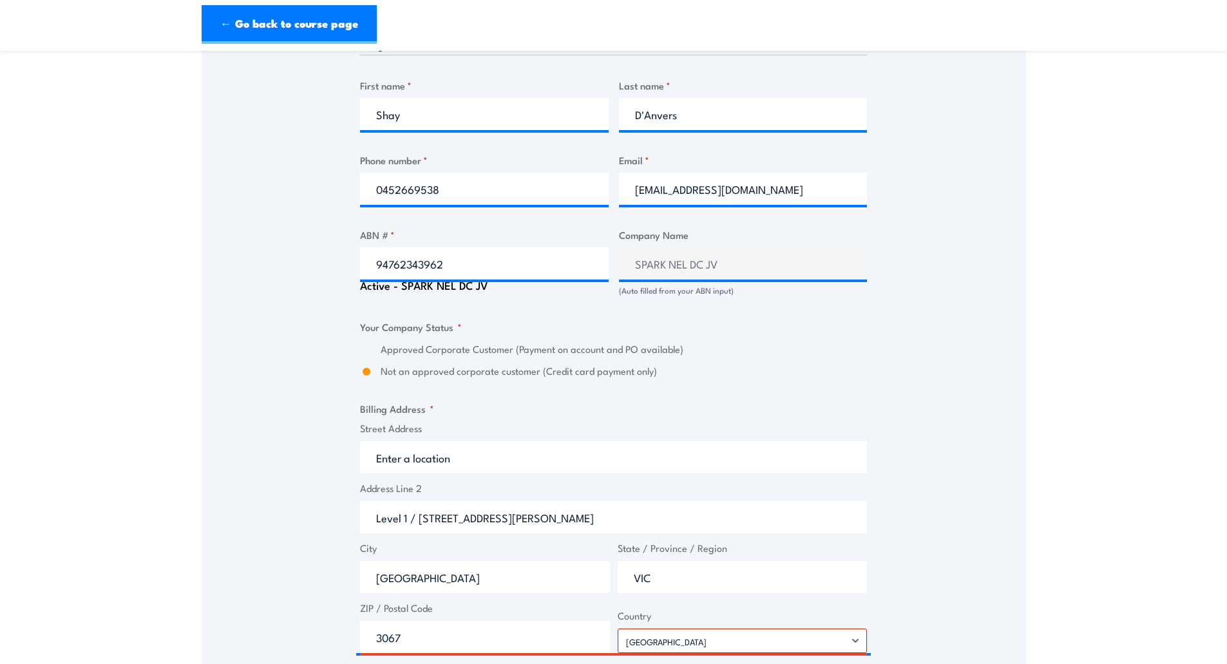
scroll to position [699, 0]
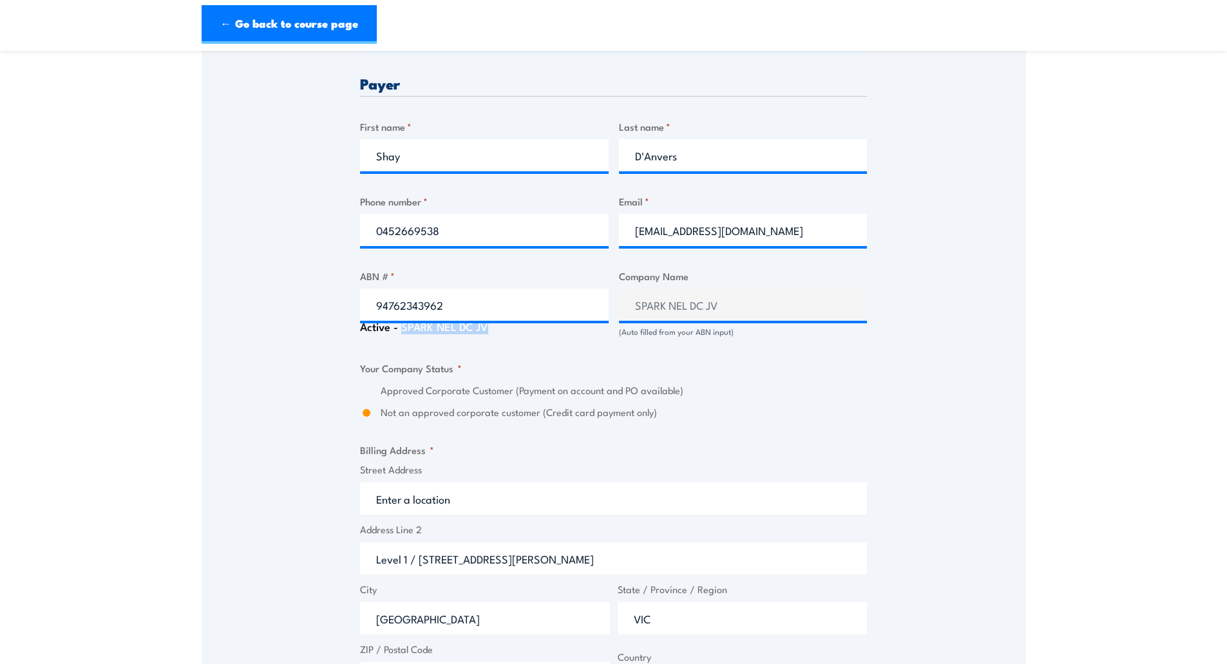
drag, startPoint x: 402, startPoint y: 329, endPoint x: 500, endPoint y: 330, distance: 97.9
click at [500, 330] on div "Active - SPARK NEL DC JV" at bounding box center [484, 327] width 249 height 12
copy div "SPARK NEL DC JV"
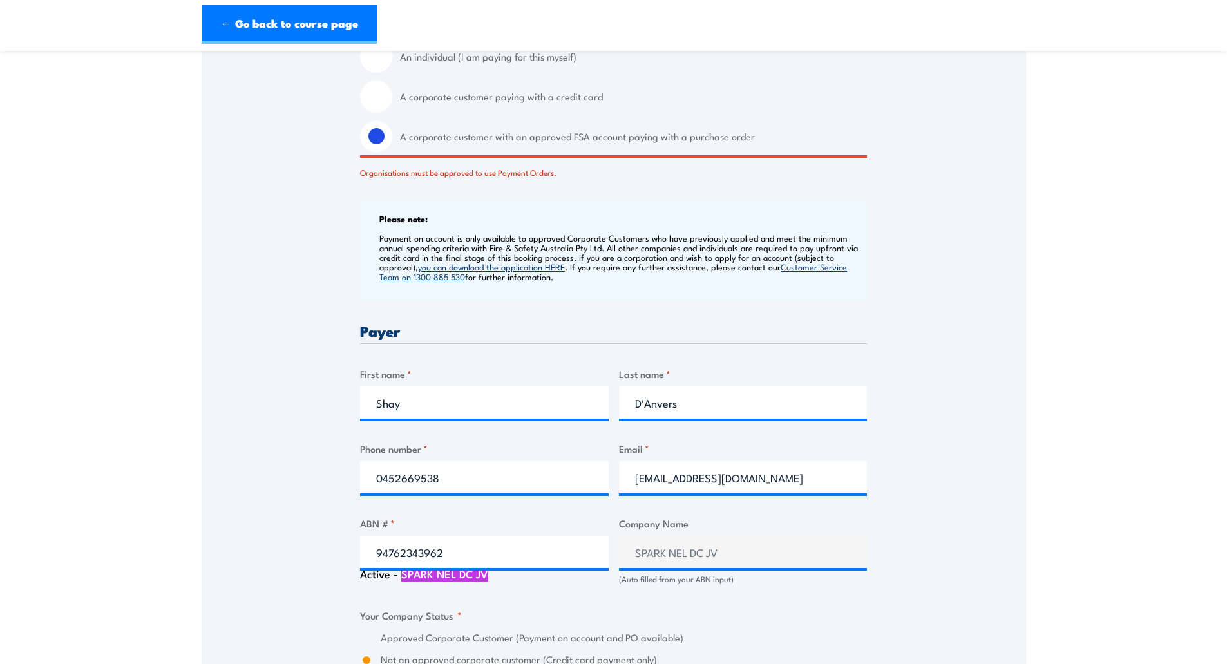
scroll to position [441, 0]
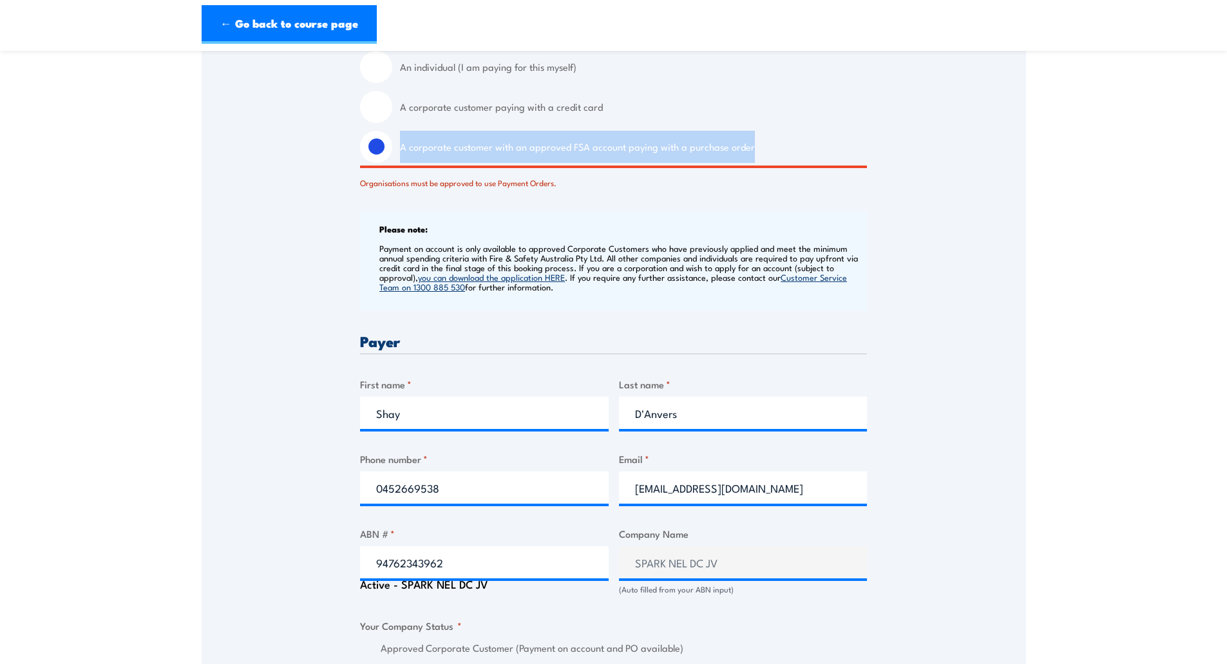
drag, startPoint x: 401, startPoint y: 146, endPoint x: 762, endPoint y: 145, distance: 361.2
click at [762, 145] on label "A corporate customer with an approved FSA account paying with a purchase order" at bounding box center [633, 147] width 467 height 32
copy label "A corporate customer with an approved FSA account paying with a purchase order"
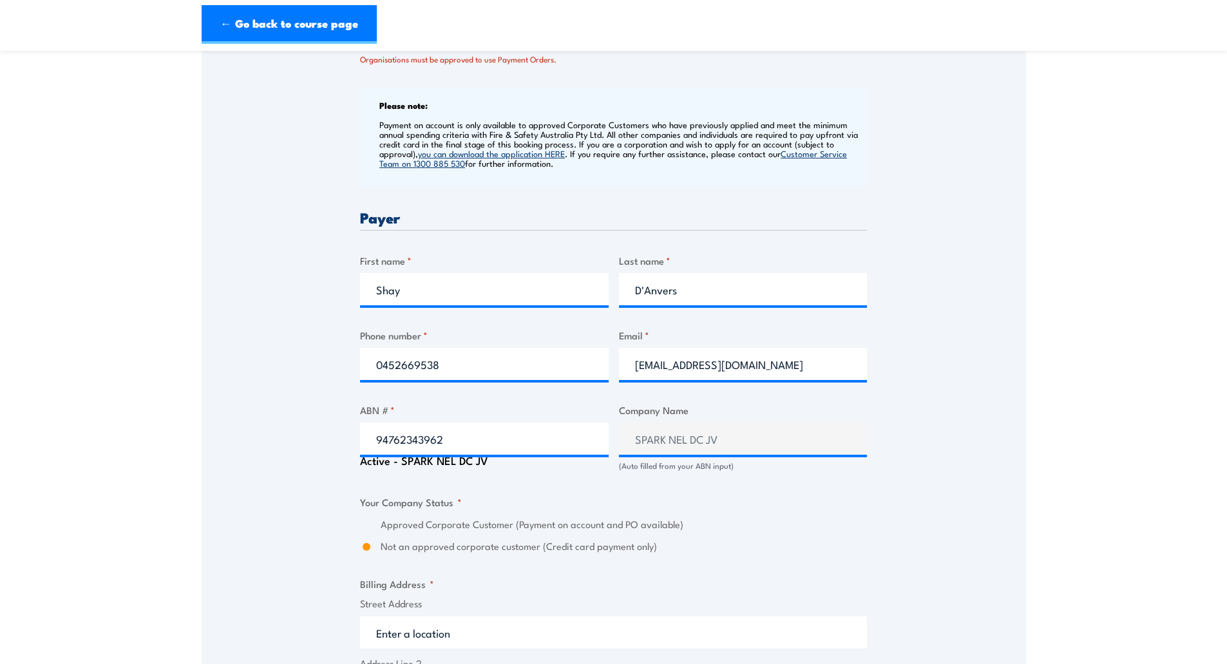
scroll to position [570, 0]
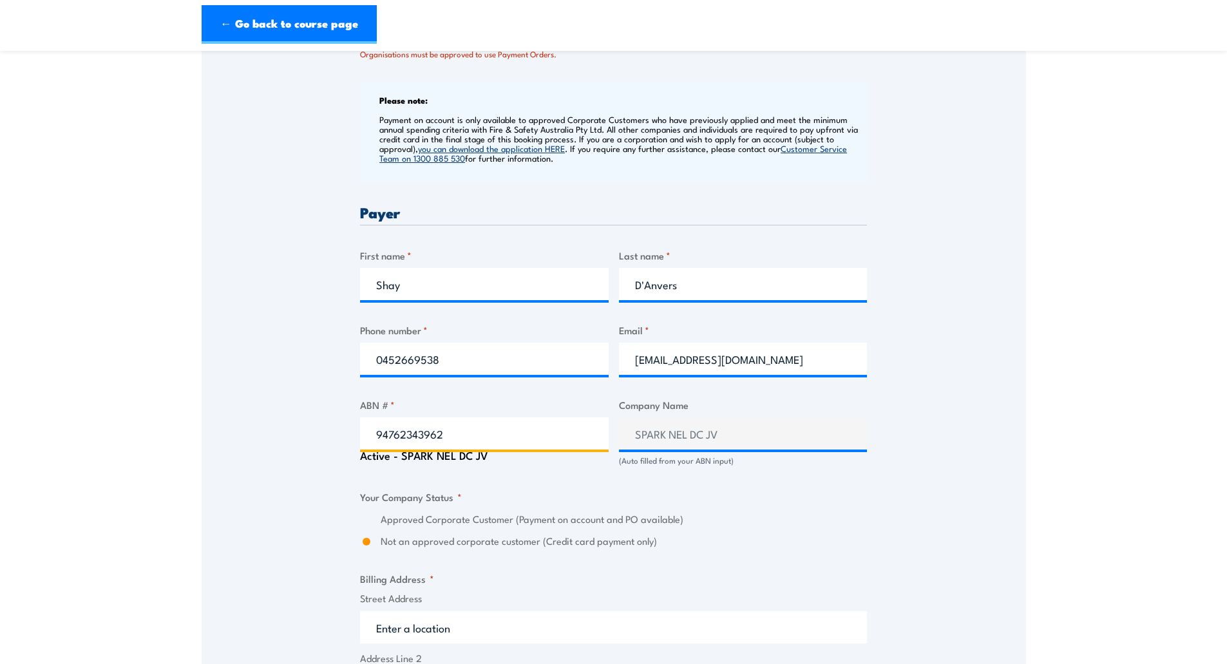
drag, startPoint x: 449, startPoint y: 433, endPoint x: 346, endPoint y: 437, distance: 102.4
click at [346, 437] on div "Speak to a specialist CALL 1300 885 530 CALL 1300 885 530 There was a problem w…" at bounding box center [614, 457] width 824 height 1570
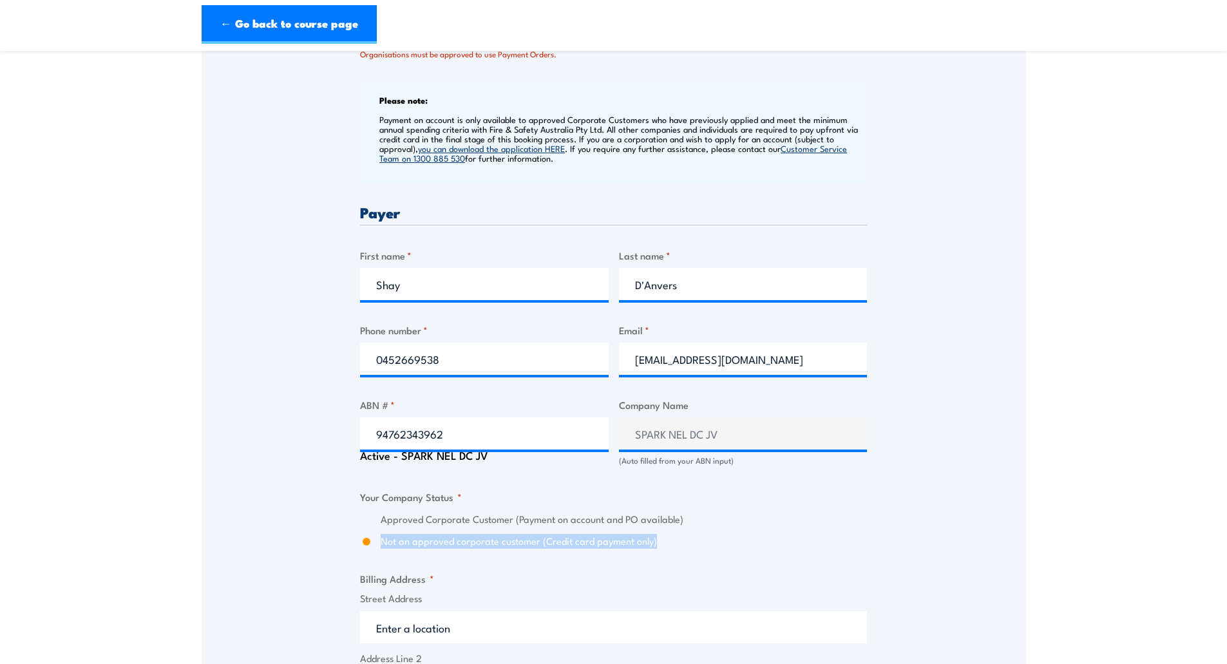
drag, startPoint x: 381, startPoint y: 544, endPoint x: 669, endPoint y: 538, distance: 288.5
click at [669, 538] on label "Not an approved corporate customer (Credit card payment only)" at bounding box center [624, 541] width 486 height 15
copy label "Not an approved corporate customer (Credit card payment only)"
click at [898, 511] on div "Speak to a specialist CALL 1300 885 530 CALL 1300 885 530 There was a problem w…" at bounding box center [614, 457] width 824 height 1570
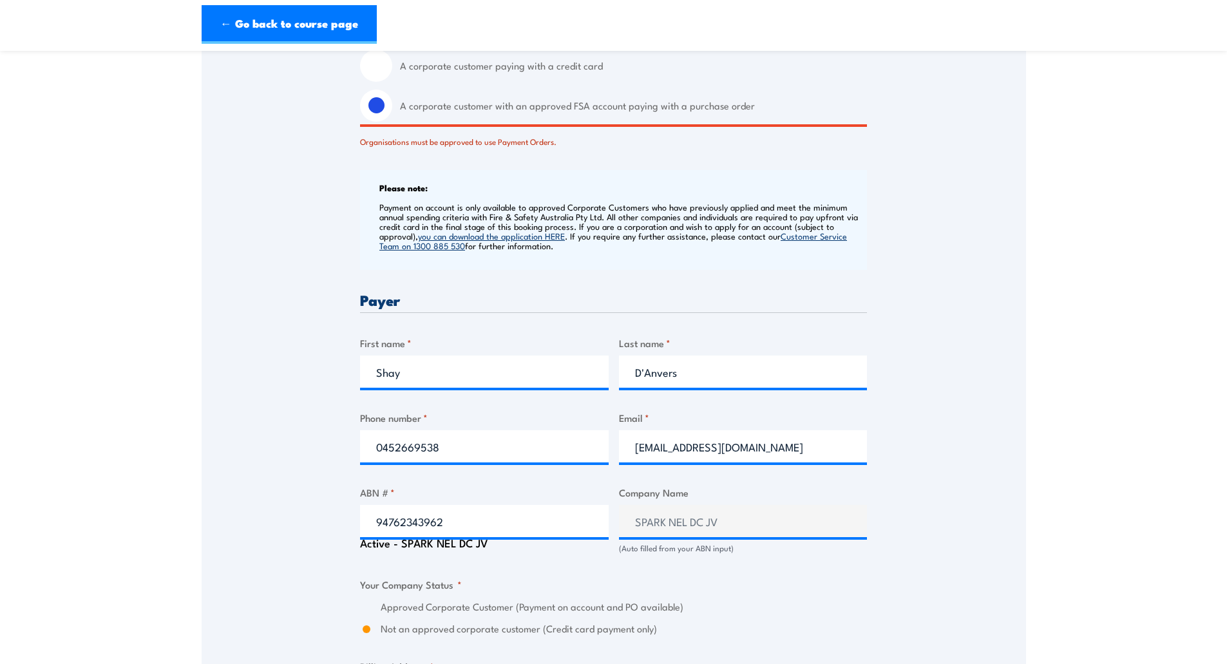
scroll to position [485, 0]
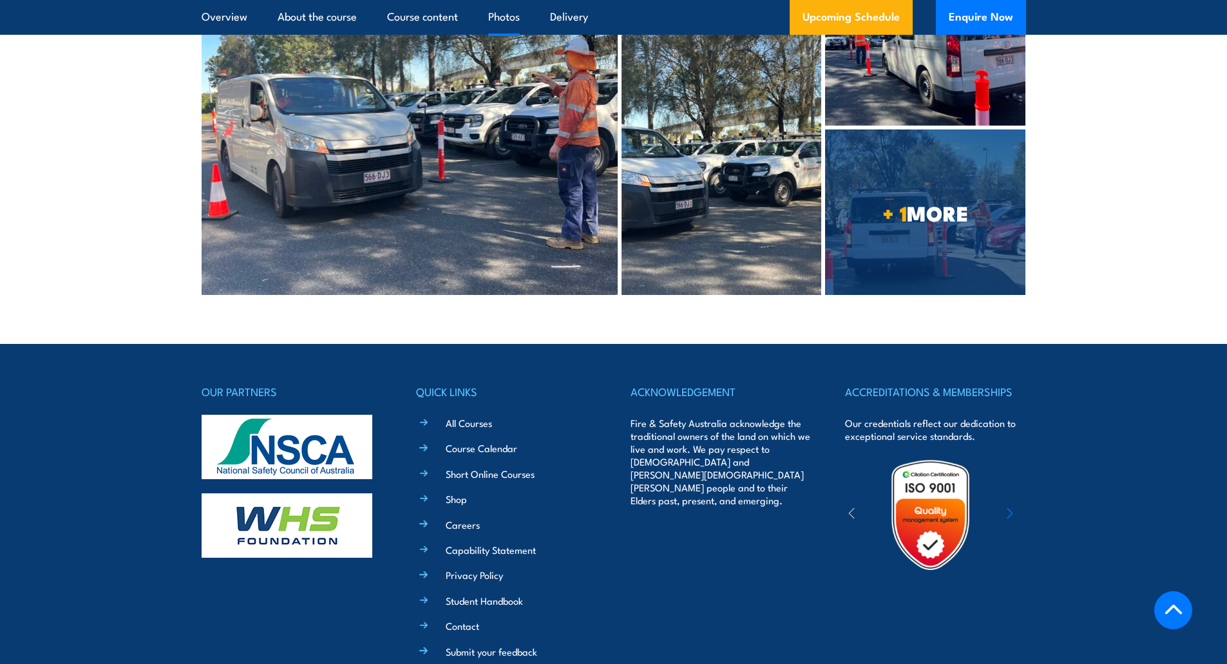
scroll to position [3058, 0]
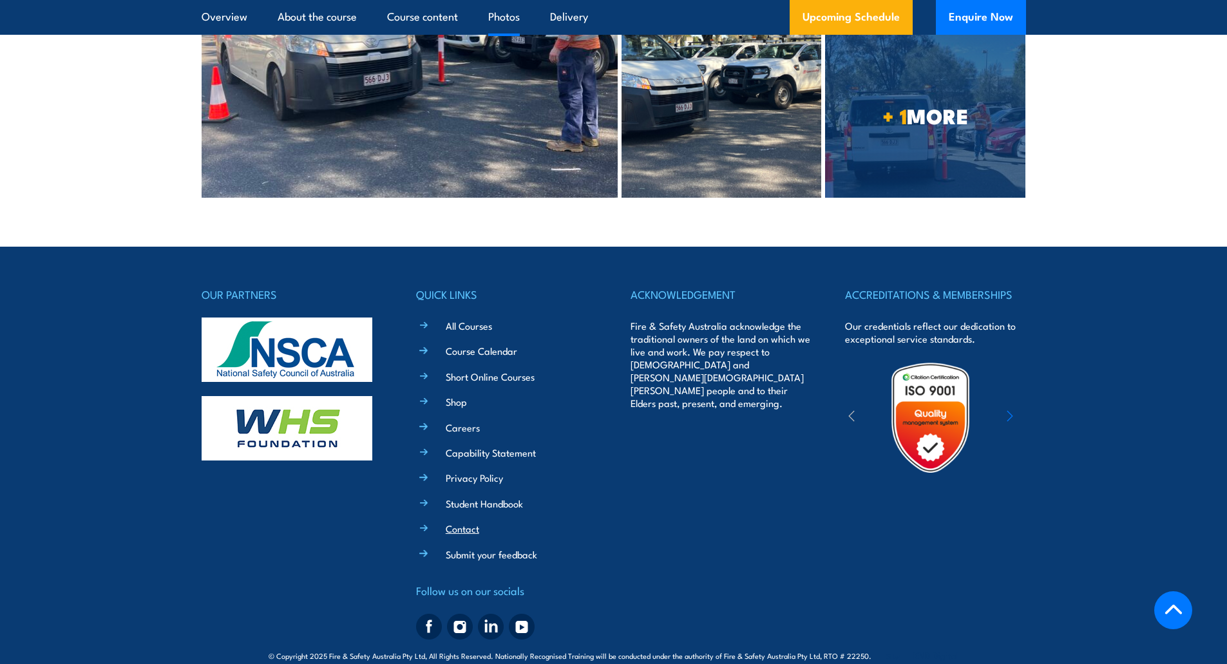
click at [453, 522] on link "Contact" at bounding box center [462, 529] width 33 height 14
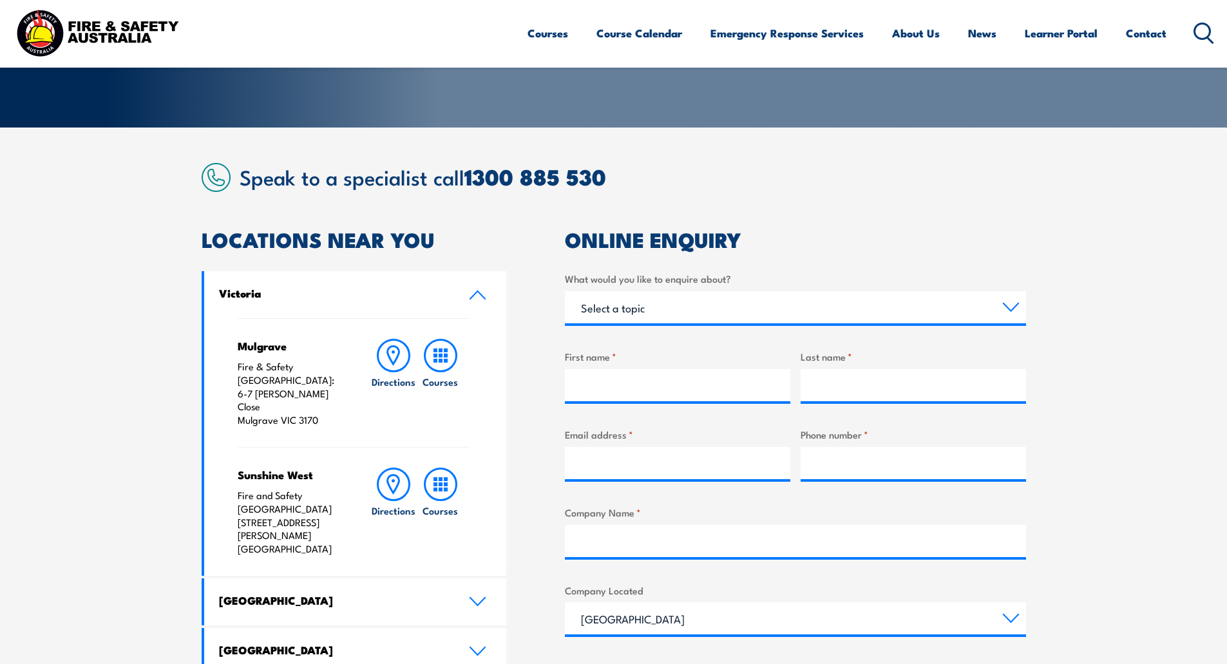
scroll to position [322, 0]
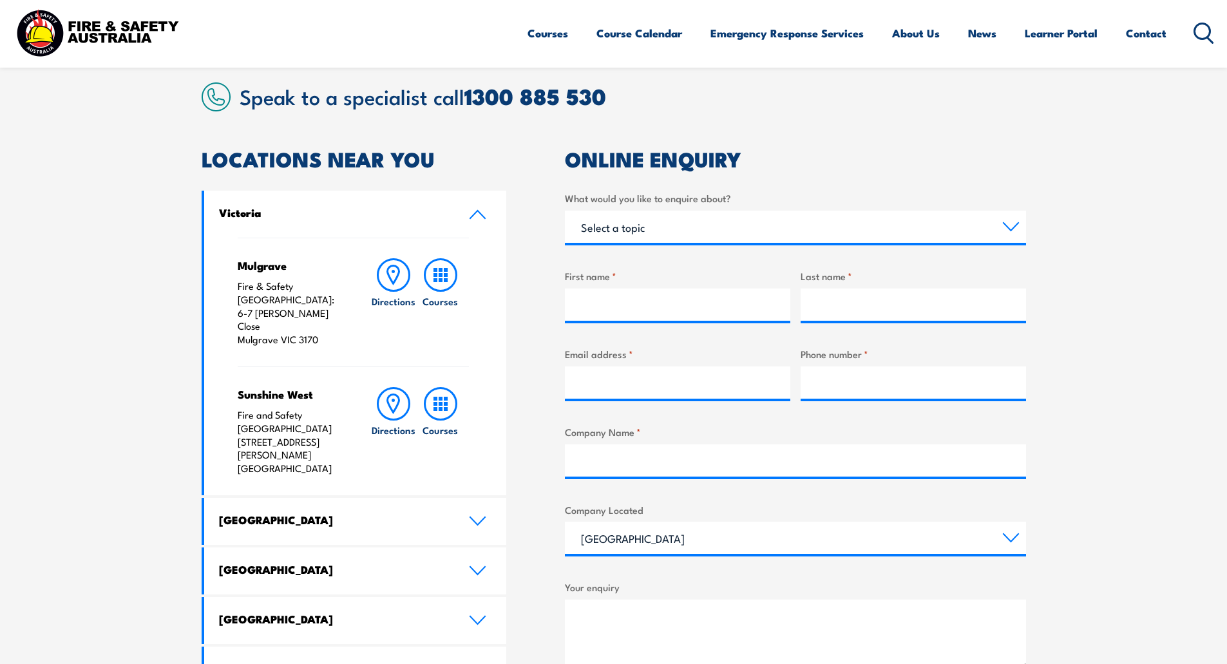
click at [1155, 312] on section "Speak to a specialist call [PHONE_NUMBER] LOCATIONS NEAR [GEOGRAPHIC_DATA] [GEO…" at bounding box center [613, 462] width 1227 height 831
click at [655, 222] on select "Select a topic Training Emergency Response Services General Enquiry" at bounding box center [795, 227] width 461 height 32
select select "Training"
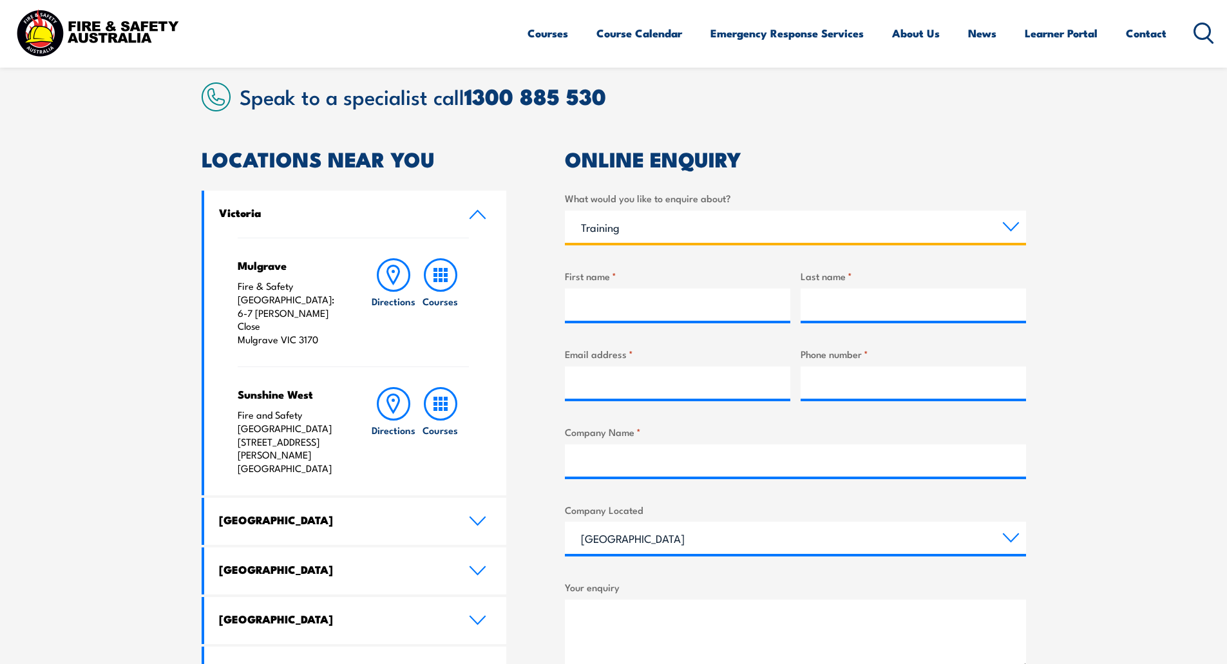
click at [565, 211] on select "Select a topic Training Emergency Response Services General Enquiry" at bounding box center [795, 227] width 461 height 32
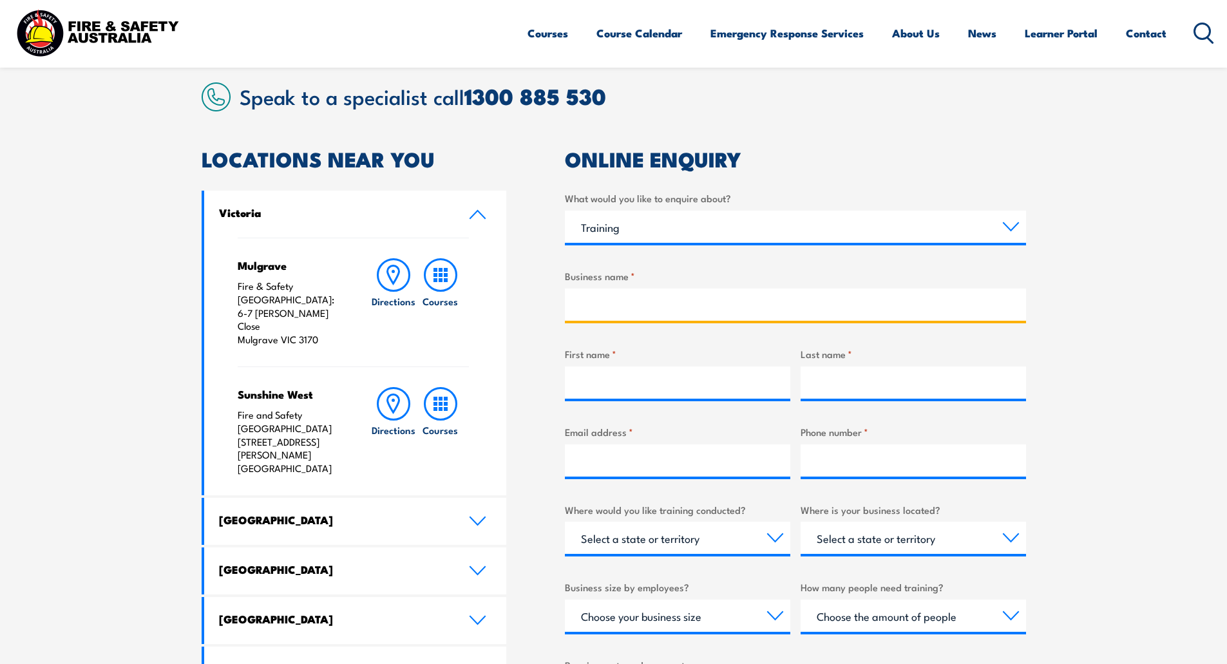
click at [650, 297] on input "Business name *" at bounding box center [795, 304] width 461 height 32
paste input "SPARK NEL DC JV"
type input "SPARK NEL DC JV"
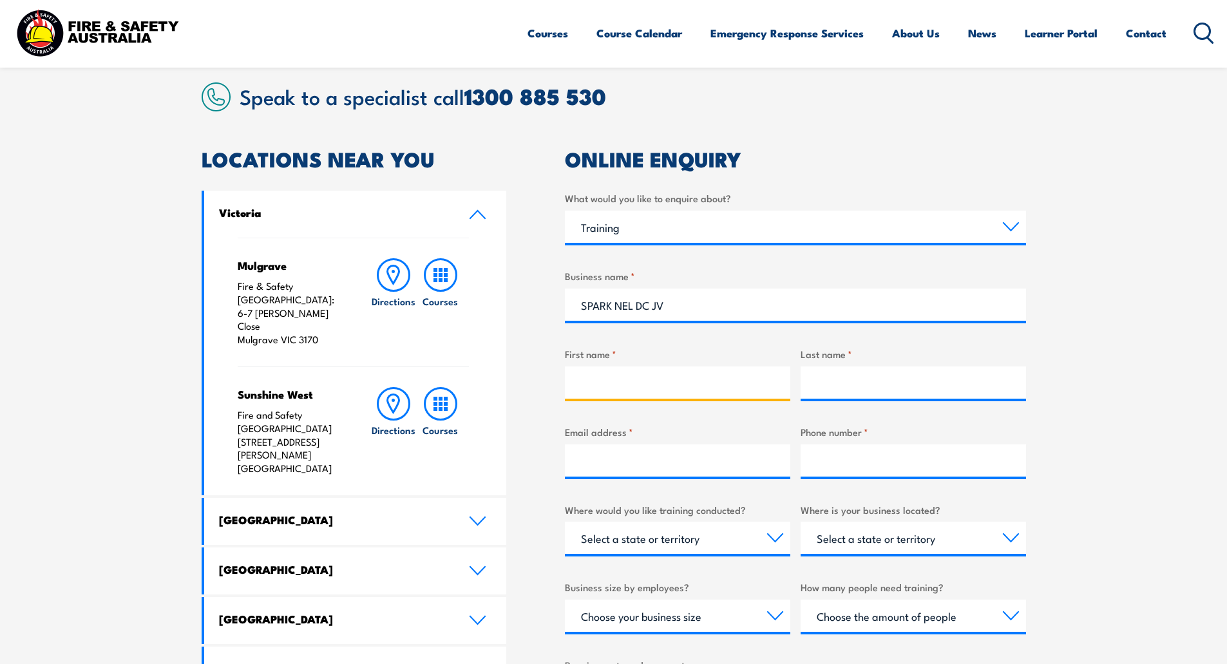
click at [619, 390] on input "First name *" at bounding box center [677, 382] width 225 height 32
type input "Shay"
click at [883, 385] on input "Last name *" at bounding box center [912, 382] width 225 height 32
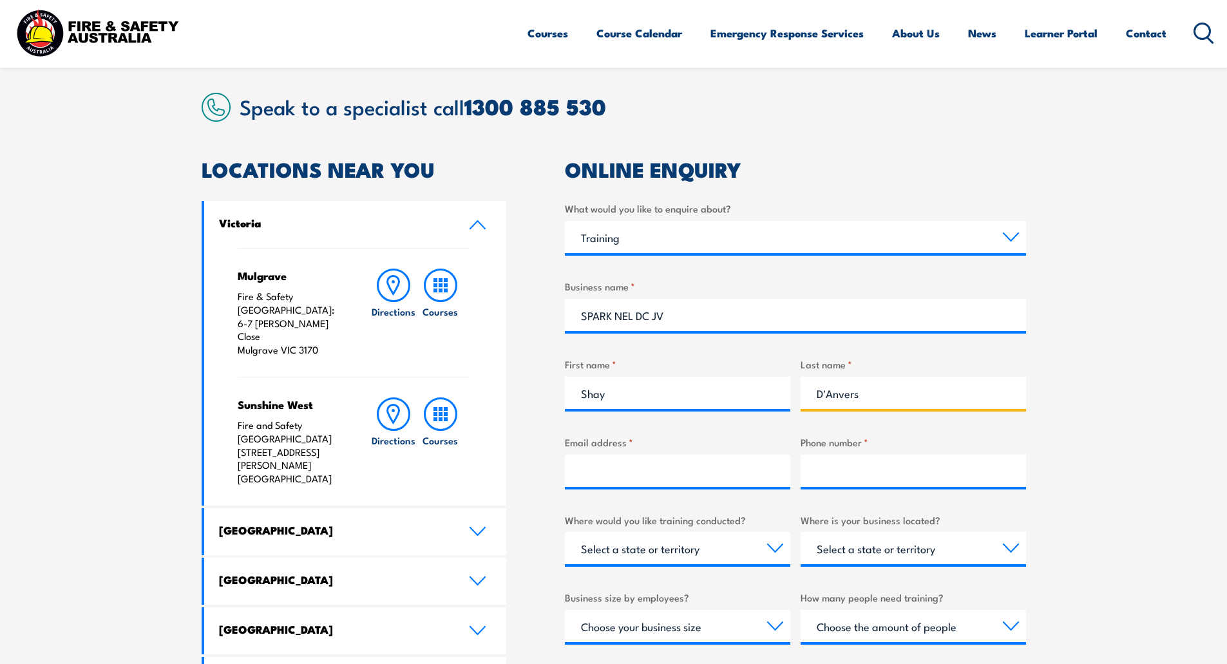
scroll to position [386, 0]
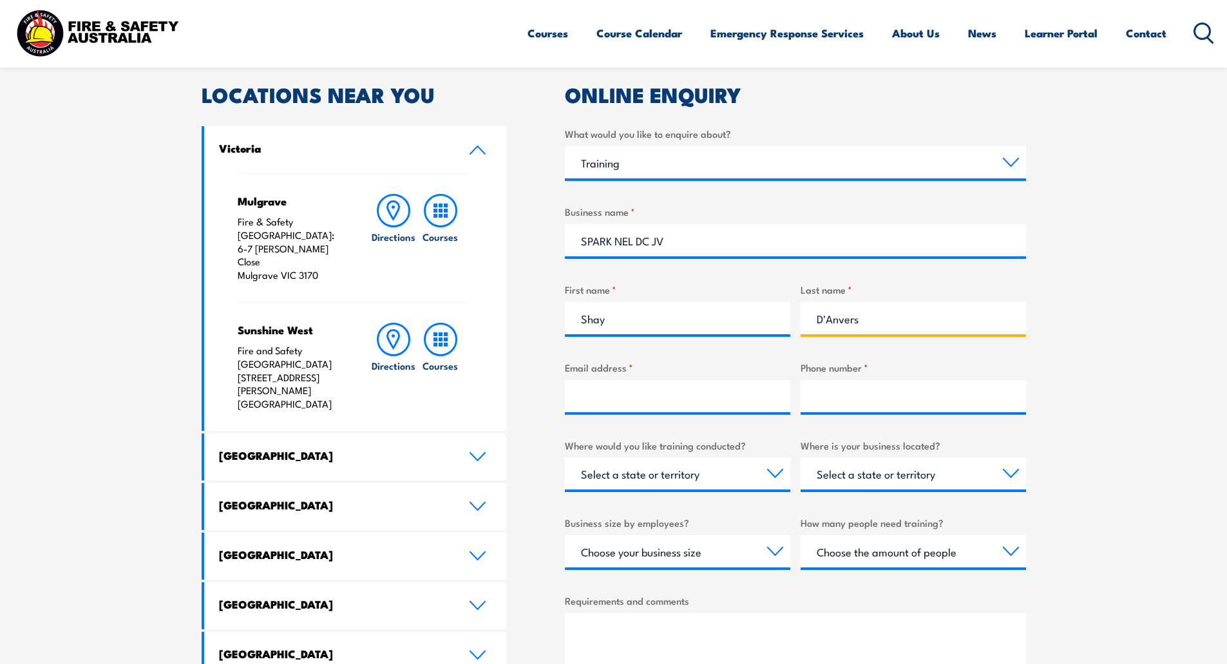
type input "D'Anvers"
click at [643, 406] on input "Email address *" at bounding box center [677, 396] width 225 height 32
paste input "[EMAIL_ADDRESS][DOMAIN_NAME]"
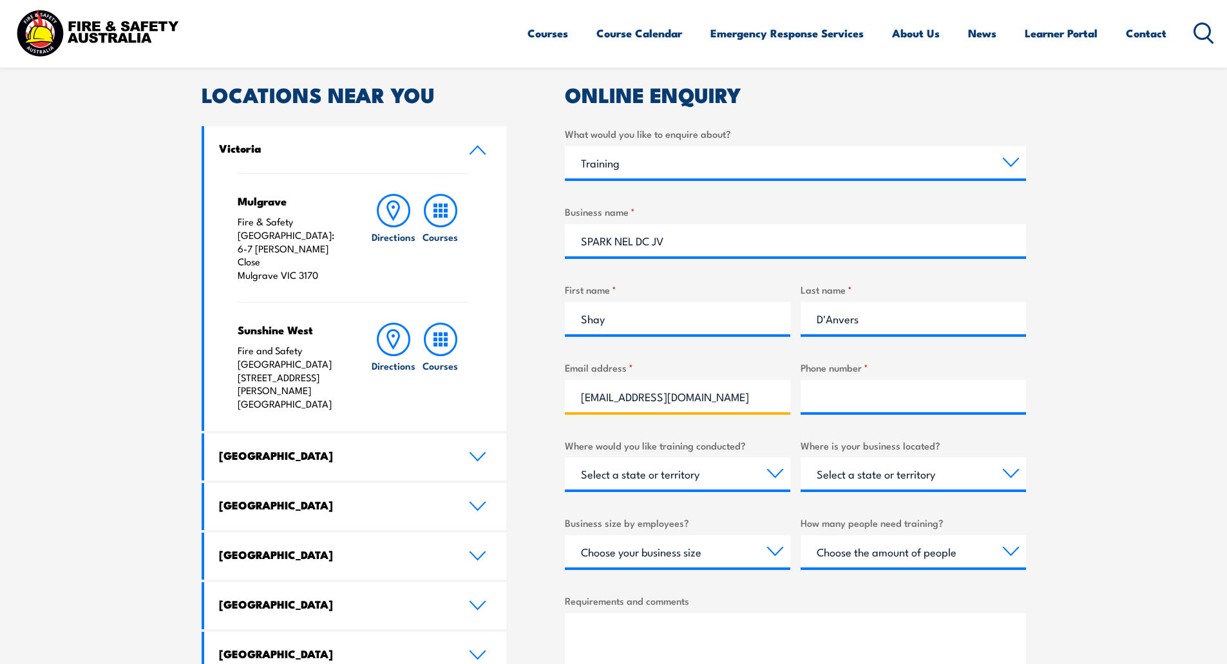
scroll to position [0, 10]
type input "[EMAIL_ADDRESS][DOMAIN_NAME]"
click at [836, 385] on input "Phone number *" at bounding box center [912, 396] width 225 height 32
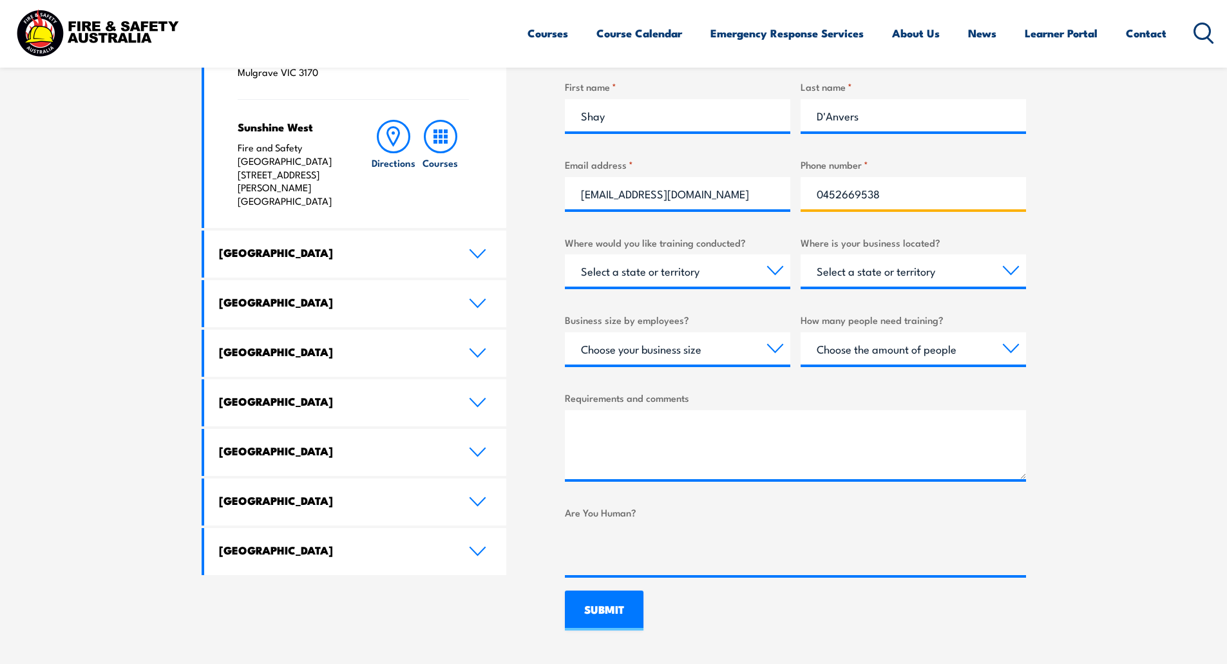
scroll to position [644, 0]
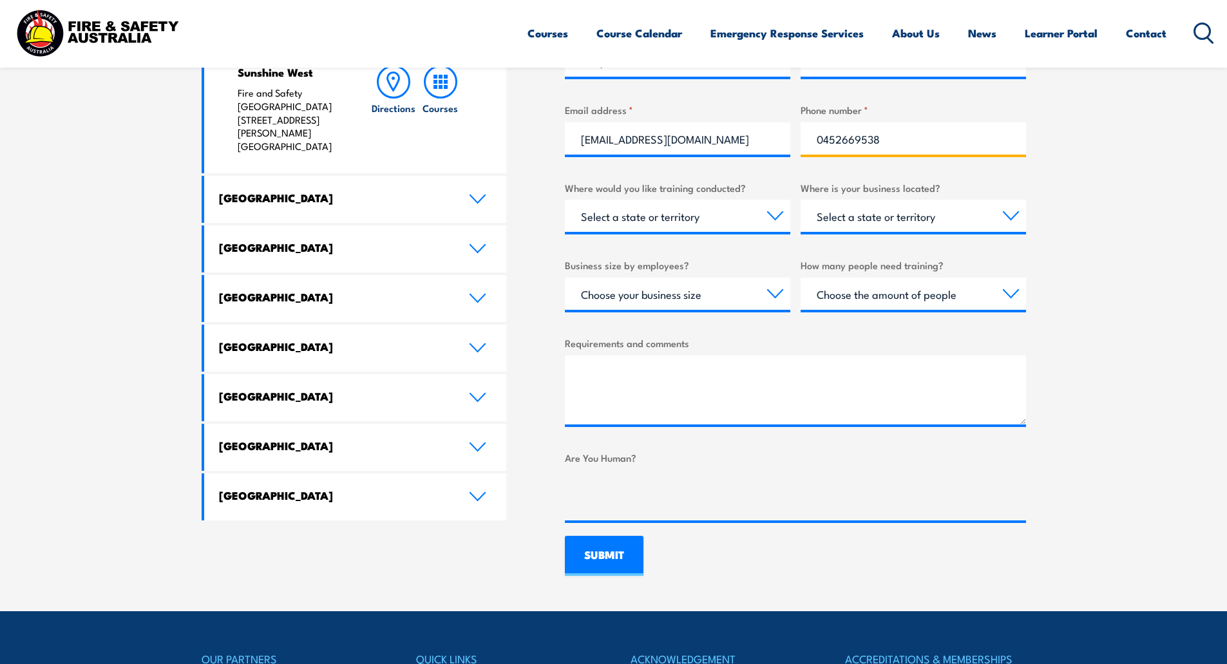
type input "0452669538"
click at [670, 213] on select "Select a state or territory Nationally - multiple locations [GEOGRAPHIC_DATA] […" at bounding box center [677, 216] width 225 height 32
select select "VIC"
click at [565, 200] on select "Select a state or territory Nationally - multiple locations [GEOGRAPHIC_DATA] […" at bounding box center [677, 216] width 225 height 32
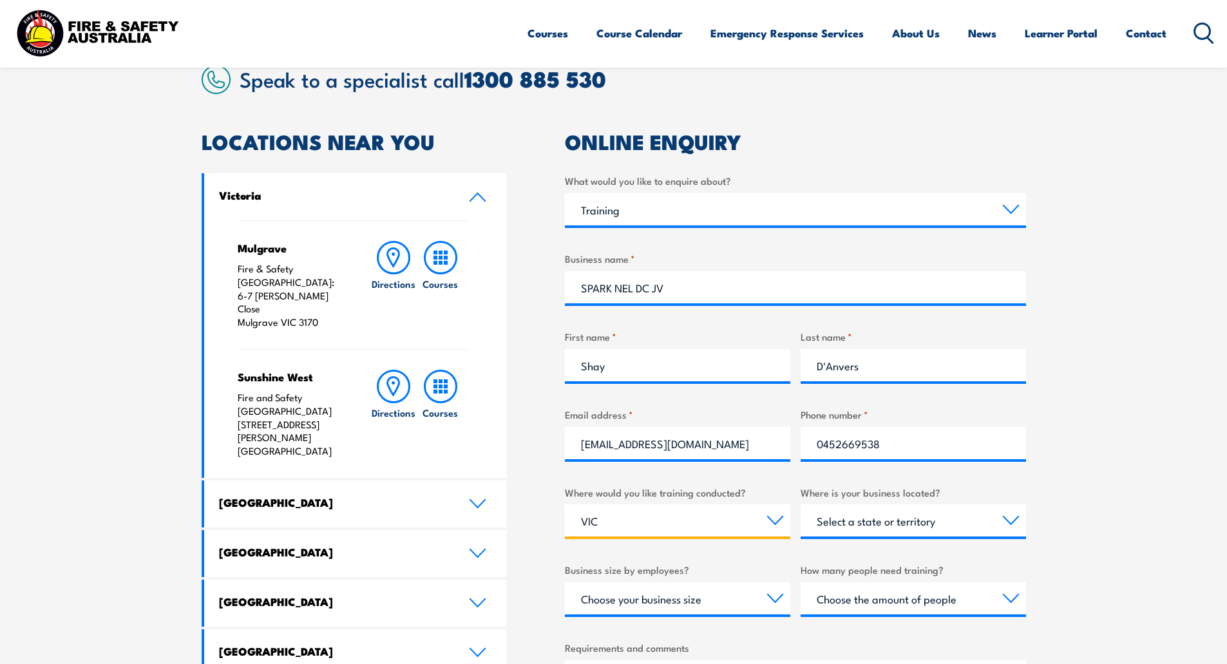
scroll to position [322, 0]
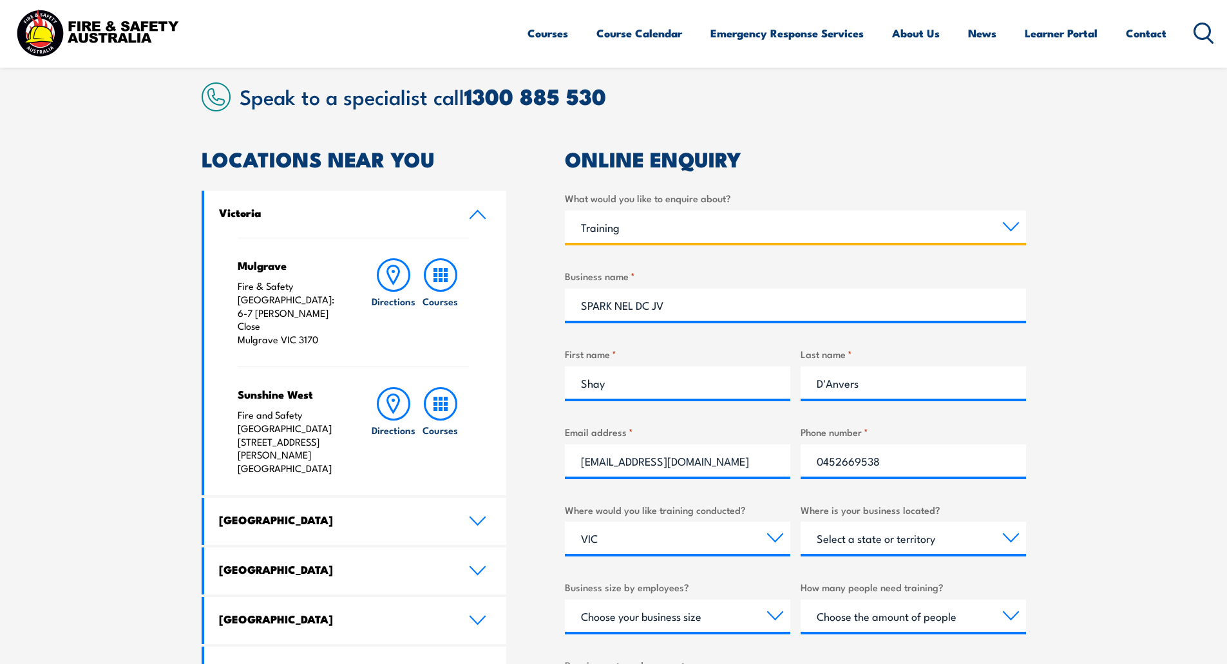
click at [661, 236] on select "Select a topic Training Emergency Response Services General Enquiry" at bounding box center [795, 227] width 461 height 32
click at [1120, 241] on section "Speak to a specialist call [PHONE_NUMBER] LOCATIONS NEAR [GEOGRAPHIC_DATA] [GEO…" at bounding box center [613, 490] width 1227 height 886
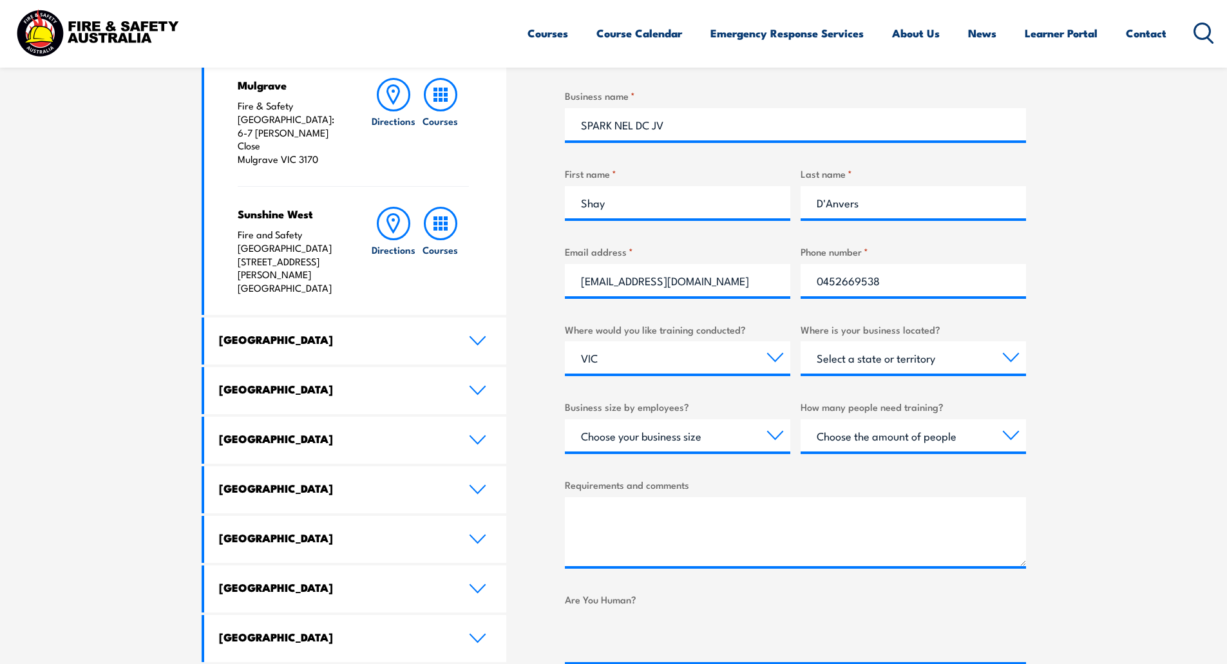
scroll to position [515, 0]
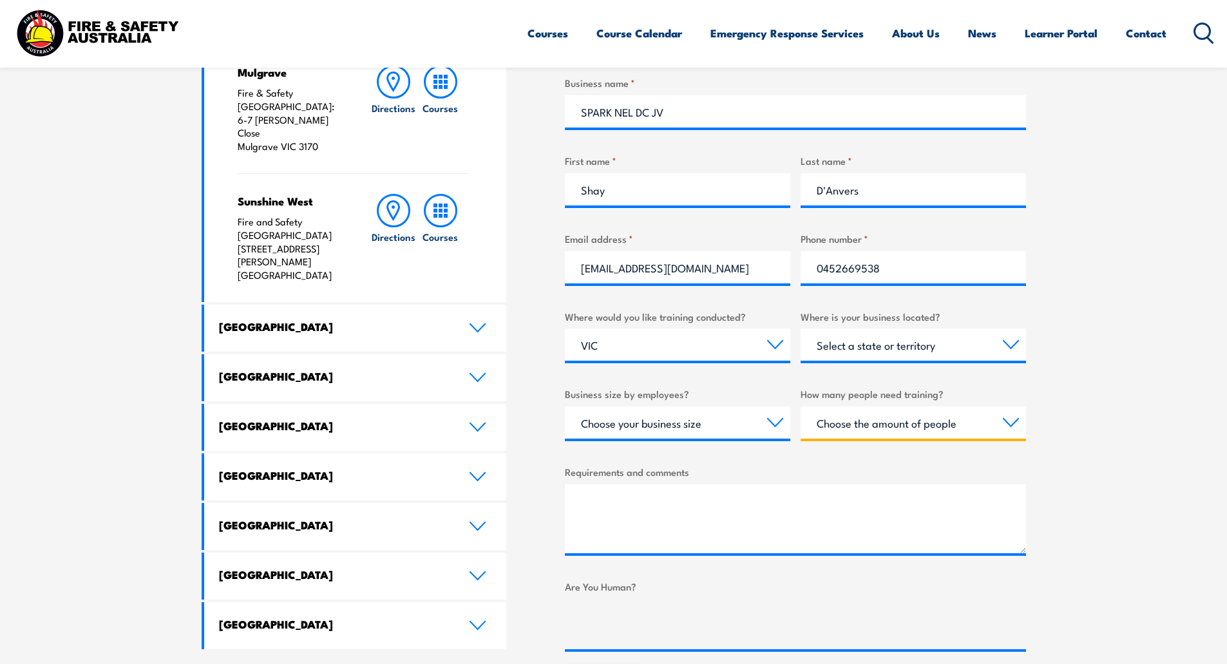
click at [885, 420] on select "Choose the amount of people 1 to 4 5 to 19 20+" at bounding box center [912, 422] width 225 height 32
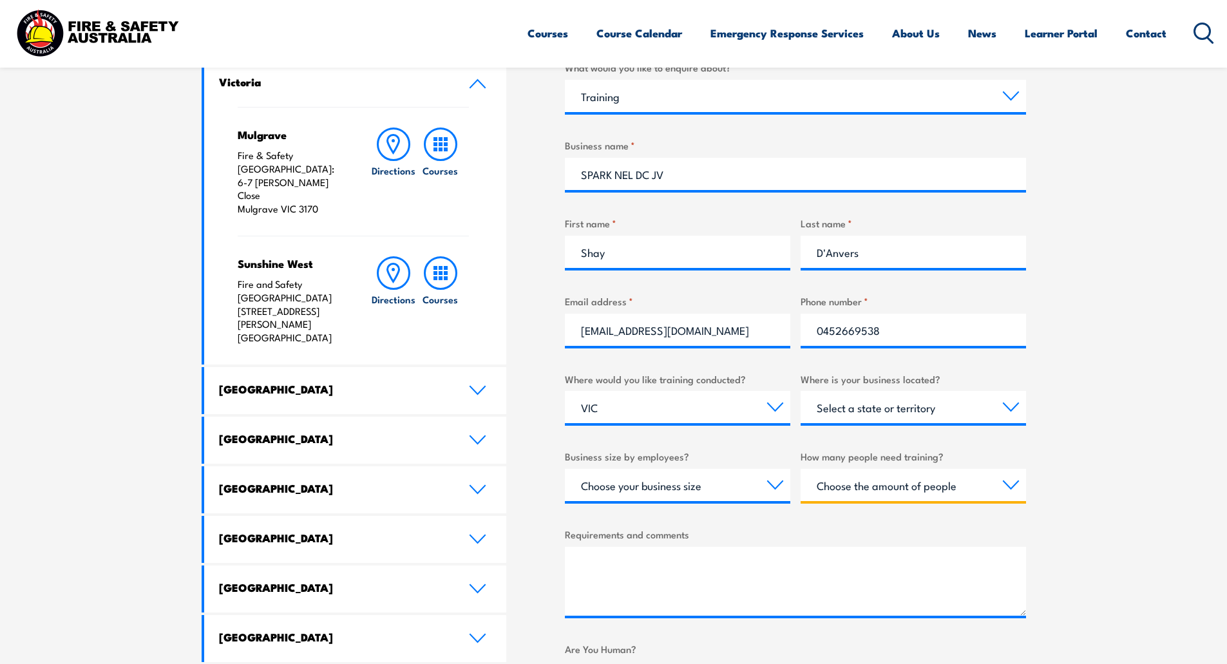
scroll to position [386, 0]
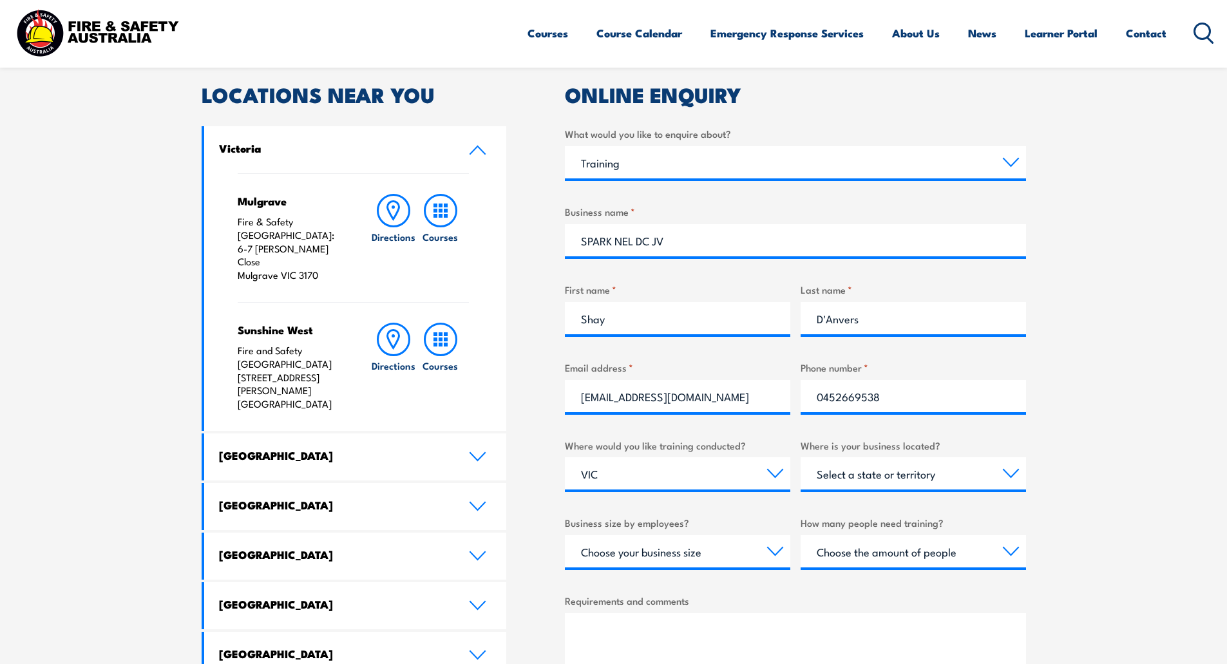
click at [1106, 218] on section "Speak to a specialist call [PHONE_NUMBER] LOCATIONS NEAR [GEOGRAPHIC_DATA] [GEO…" at bounding box center [613, 426] width 1227 height 886
click at [649, 163] on select "Select a topic Training Emergency Response Services General Enquiry" at bounding box center [795, 162] width 461 height 32
select select "General Enquiry"
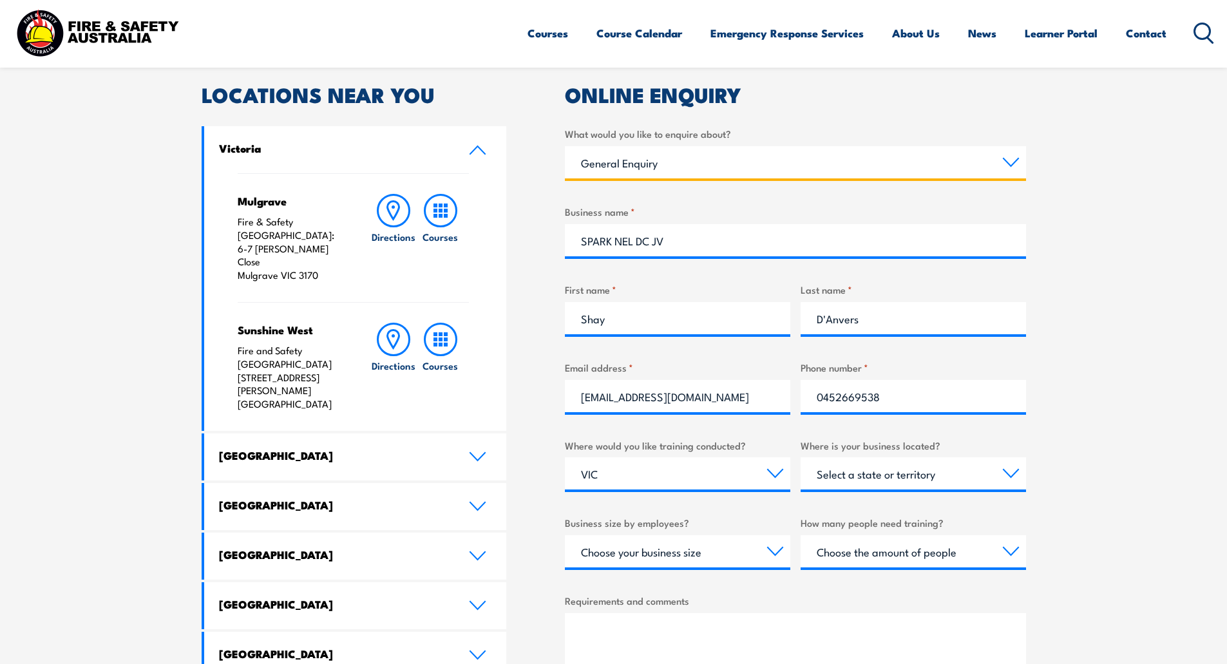
click at [565, 146] on select "Select a topic Training Emergency Response Services General Enquiry" at bounding box center [795, 162] width 461 height 32
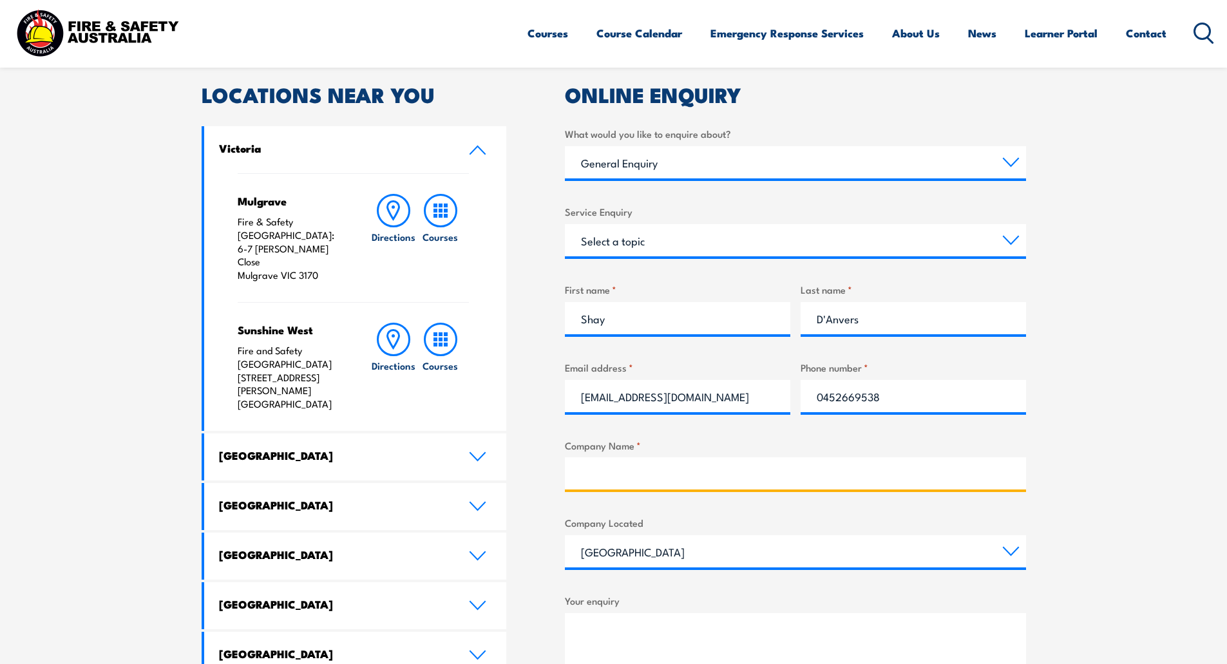
click at [638, 467] on input "Company Name *" at bounding box center [795, 473] width 461 height 32
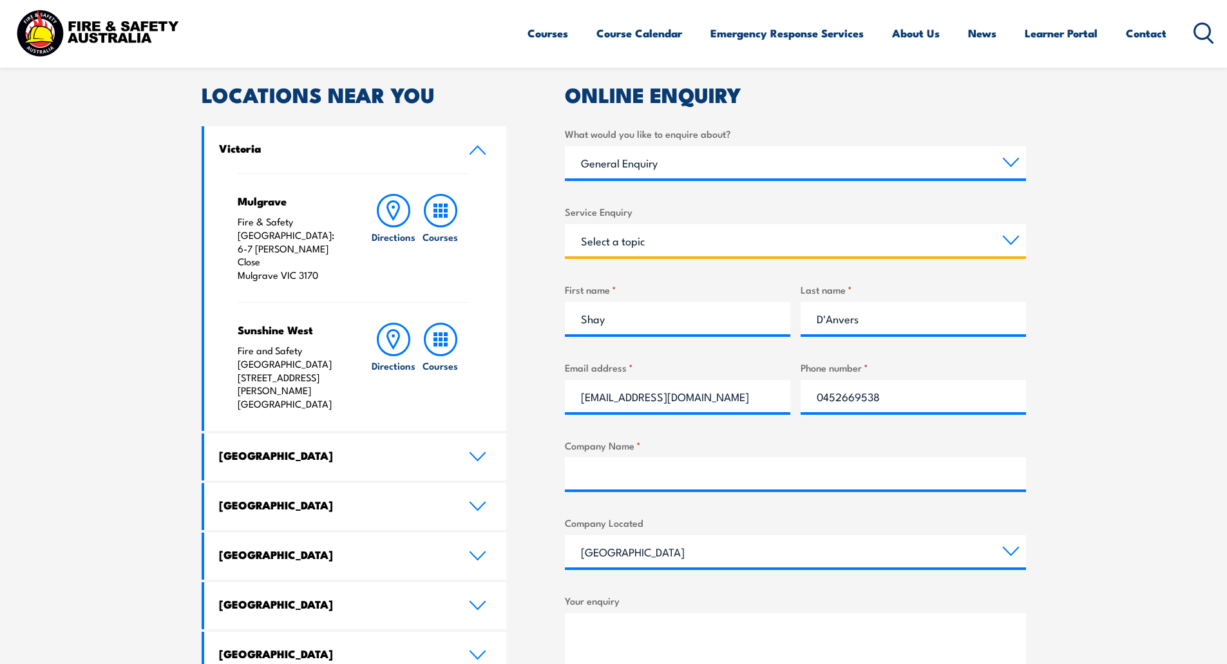
click at [618, 249] on select "Select a topic Assistance in completing an online enrolment booking Request a c…" at bounding box center [795, 240] width 461 height 32
select select "Assistance in completing an online enrolment booking"
click at [565, 224] on select "Select a topic Assistance in completing an online enrolment booking Request a c…" at bounding box center [795, 240] width 461 height 32
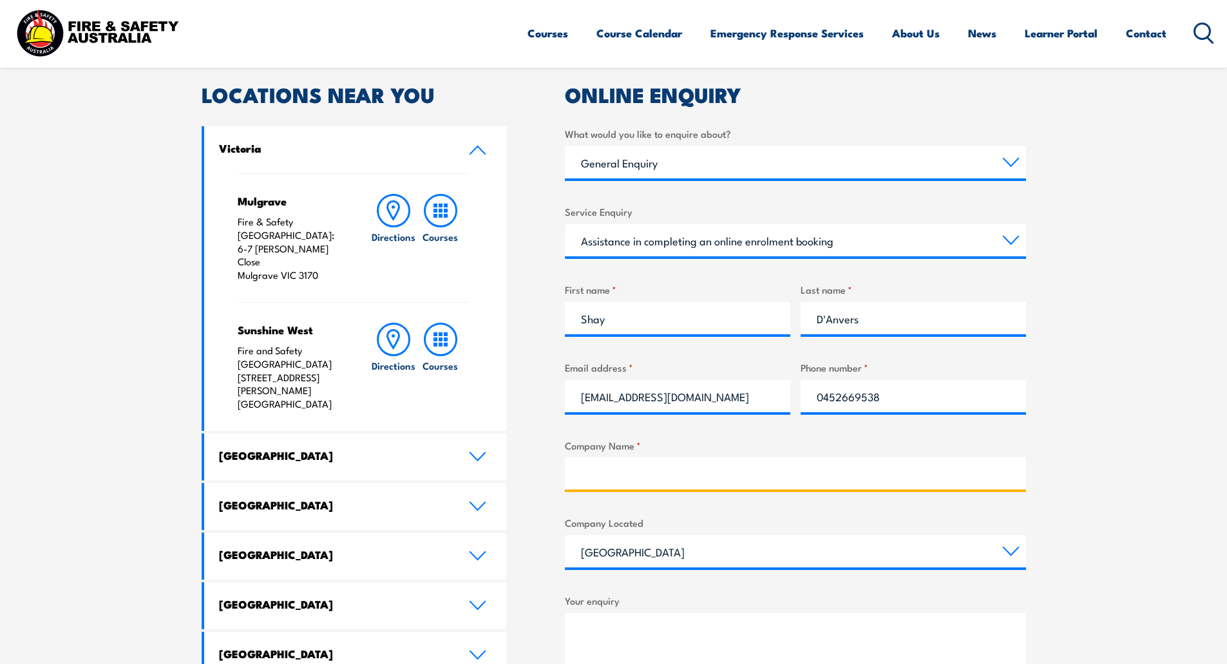
click at [608, 472] on input "Company Name *" at bounding box center [795, 473] width 461 height 32
click at [653, 466] on input "Company Name *" at bounding box center [795, 473] width 461 height 32
paste input "SPARK NEL DC JV"
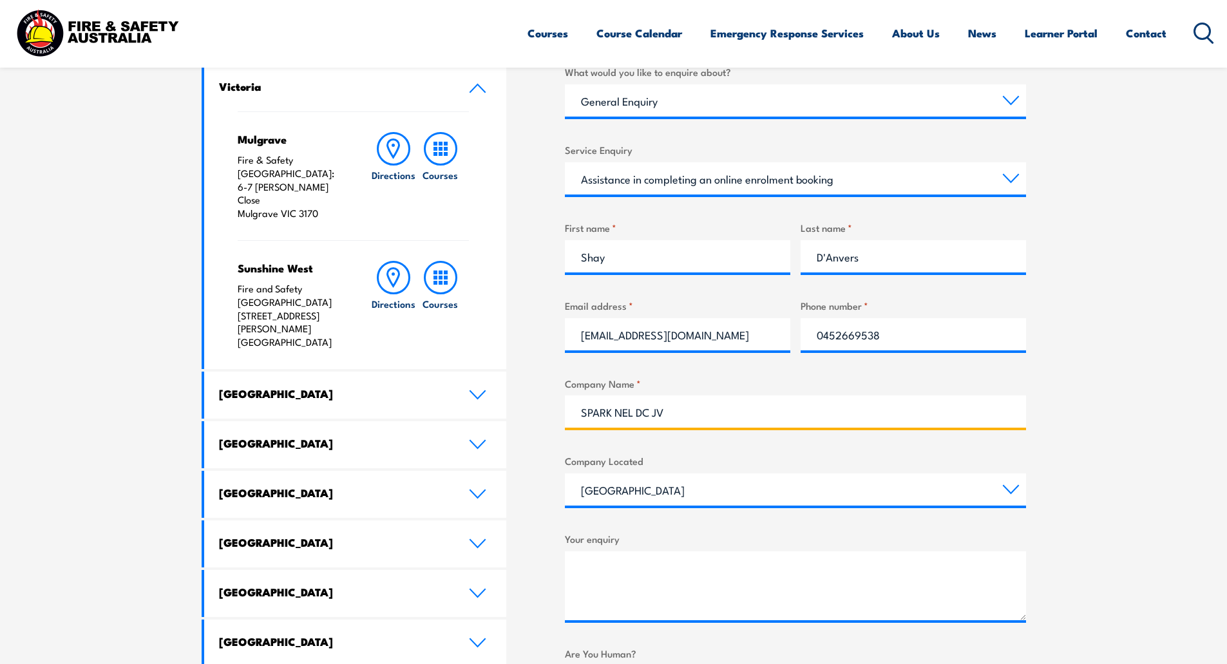
scroll to position [451, 0]
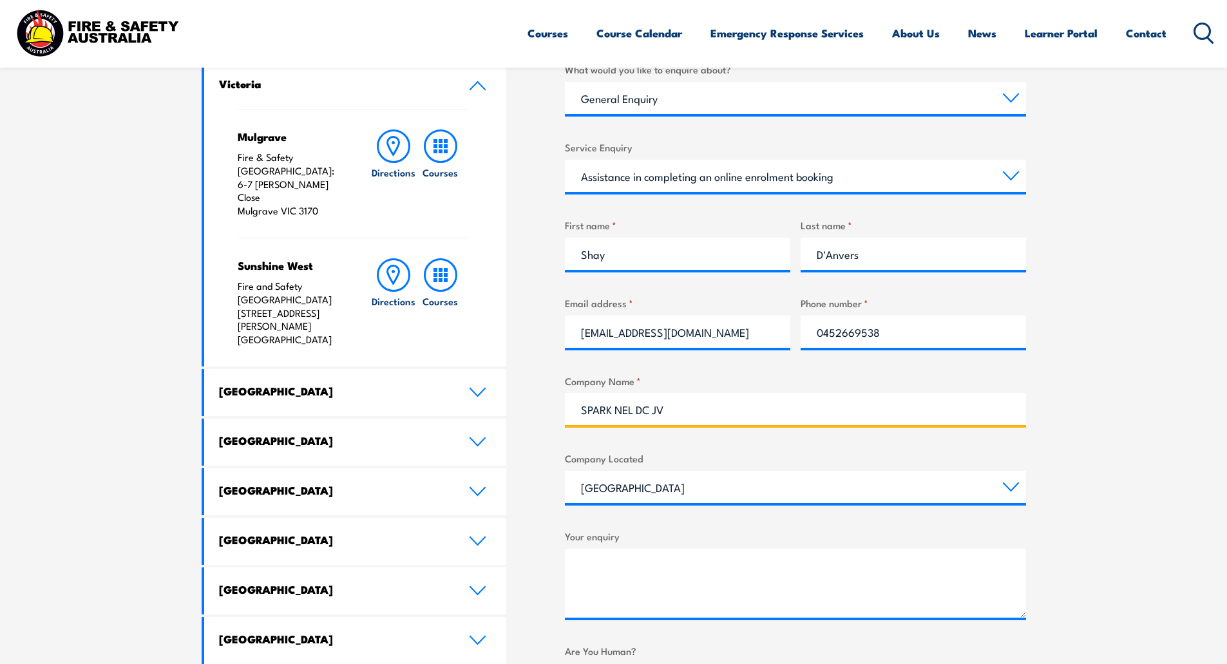
type input "SPARK NEL DC JV"
click at [686, 475] on select "[GEOGRAPHIC_DATA] [GEOGRAPHIC_DATA] [GEOGRAPHIC_DATA] [GEOGRAPHIC_DATA] [GEOGRA…" at bounding box center [795, 487] width 461 height 32
select select "Victoria"
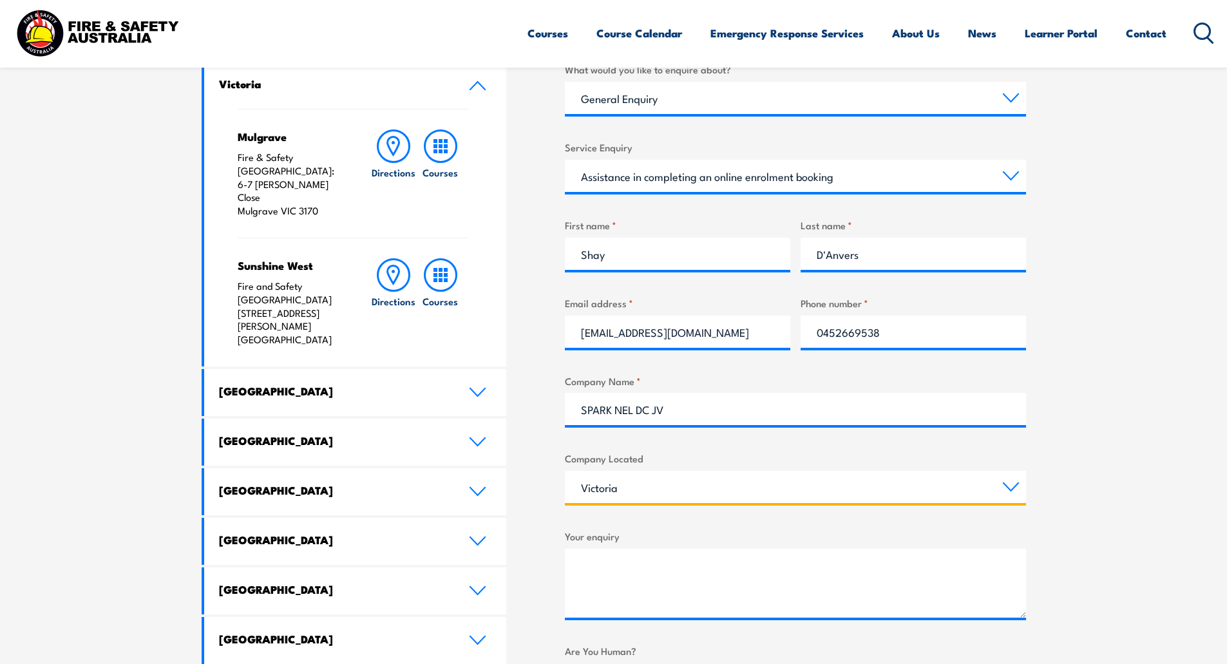
click at [565, 471] on select "[GEOGRAPHIC_DATA] [GEOGRAPHIC_DATA] [GEOGRAPHIC_DATA] [GEOGRAPHIC_DATA] [GEOGRA…" at bounding box center [795, 487] width 461 height 32
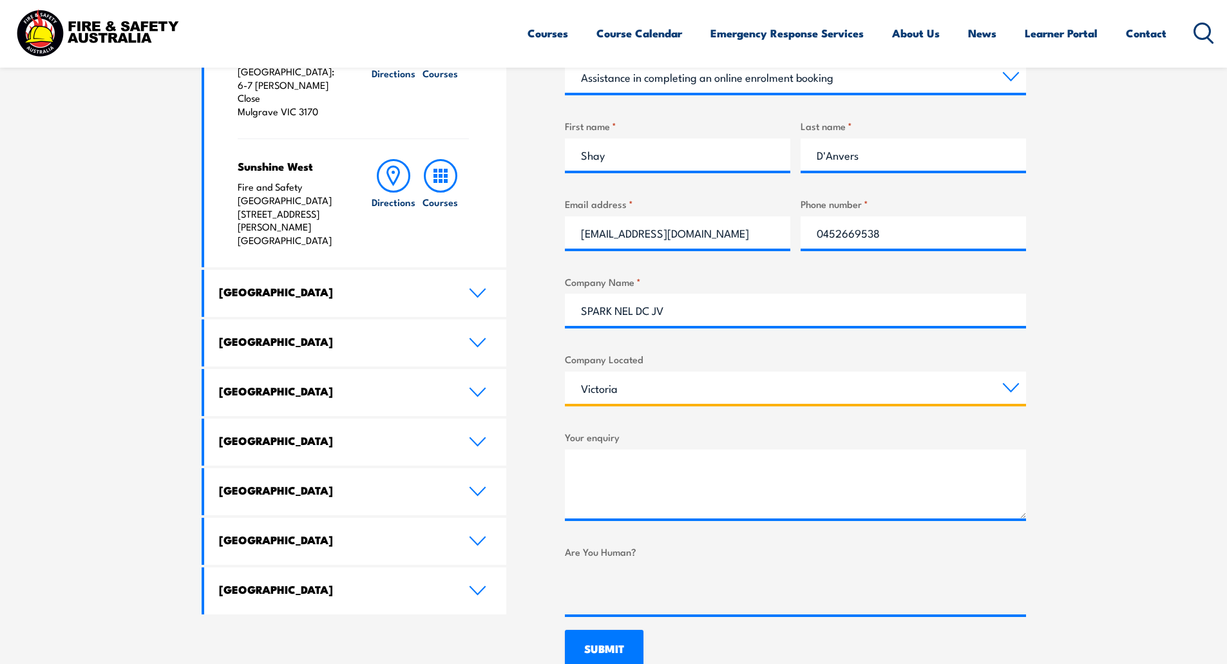
scroll to position [579, 0]
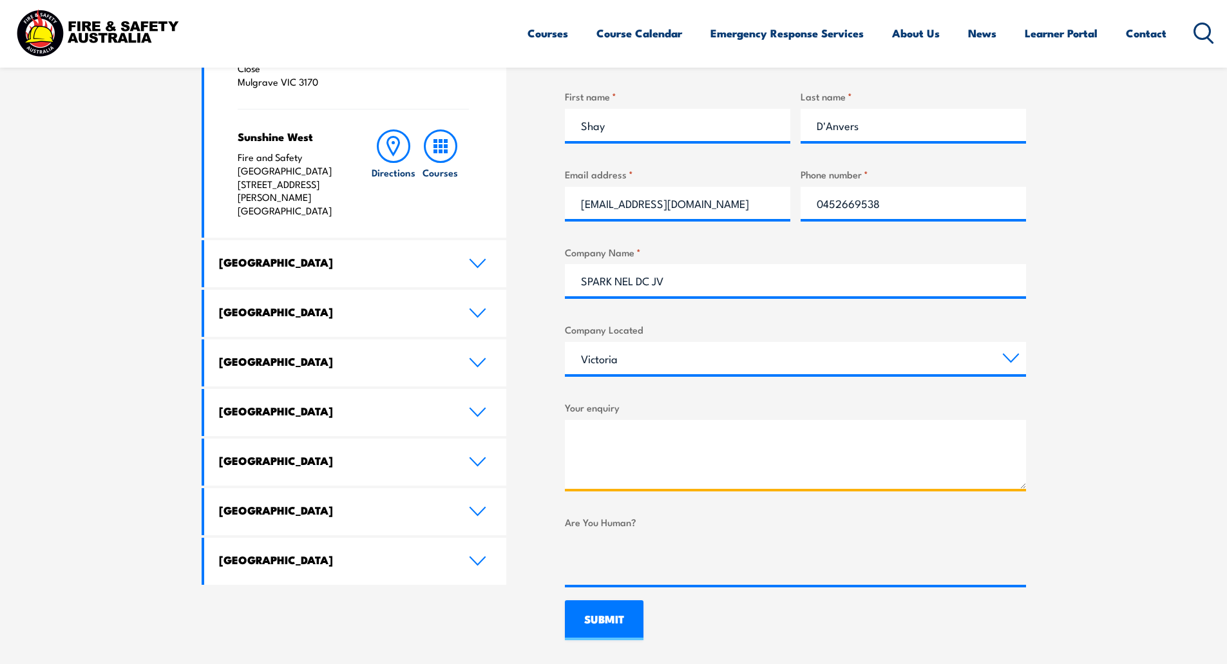
click at [632, 452] on textarea "Your enquiry" at bounding box center [795, 454] width 461 height 69
paste textarea "CPPFES2020"
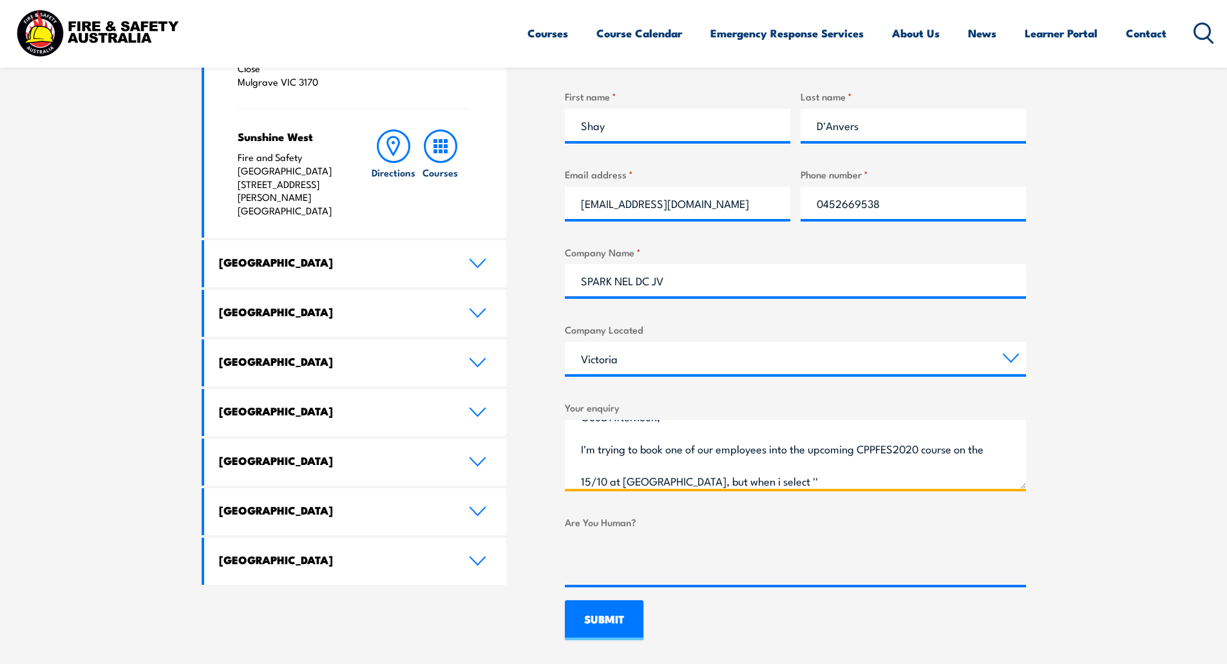
click at [800, 483] on textarea "Good Afternoon, I'm trying to book one of our employees into the upcoming CPPFE…" at bounding box center [795, 454] width 461 height 69
paste textarea "A corporate customer with an approved FSA account paying with a purchase order"
click at [929, 481] on textarea "Good Afternoon, I'm trying to book one of our employees into the upcoming CPPFE…" at bounding box center [795, 454] width 461 height 69
click at [990, 487] on textarea "Good Afternoon, I'm trying to book one of our employees into the upcoming CPPFE…" at bounding box center [795, 454] width 461 height 69
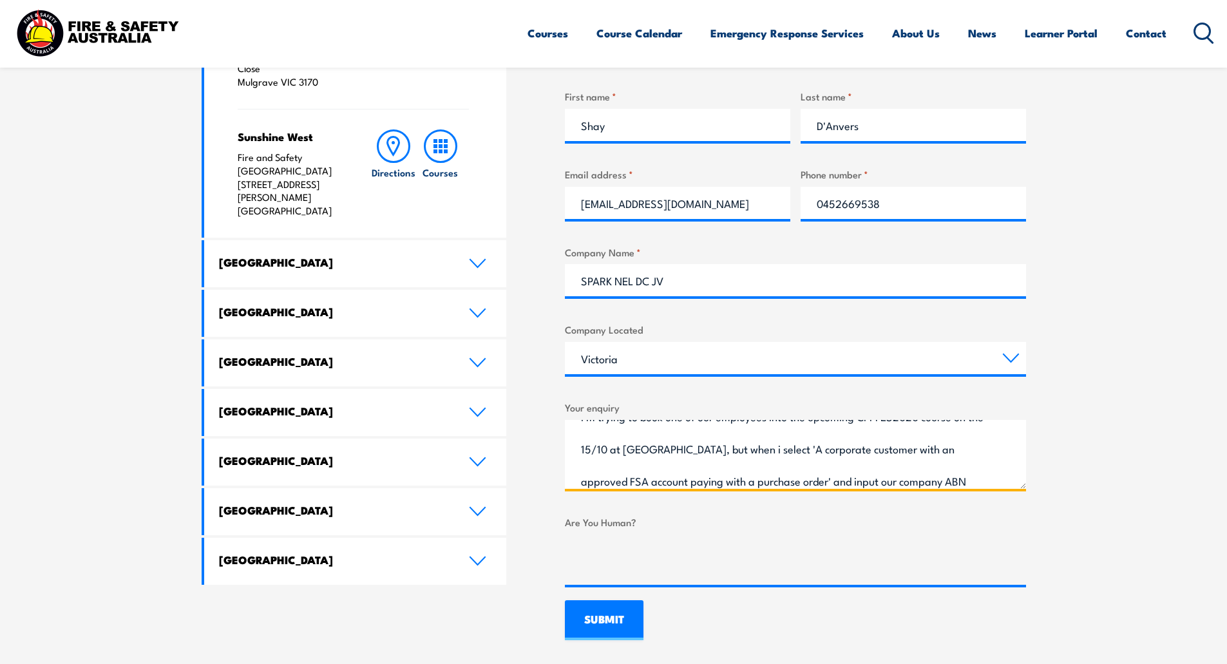
paste textarea "94762343962"
click at [600, 482] on textarea "Good Afternoon, I'm trying to book one of our employees into the upcoming CPPFE…" at bounding box center [795, 454] width 461 height 69
click at [689, 483] on textarea "Good Afternoon, I'm trying to book one of our employees into the upcoming CPPFE…" at bounding box center [795, 454] width 461 height 69
click at [704, 481] on textarea "Good Afternoon, I'm trying to book one of our employees into the upcoming CPPFE…" at bounding box center [795, 454] width 461 height 69
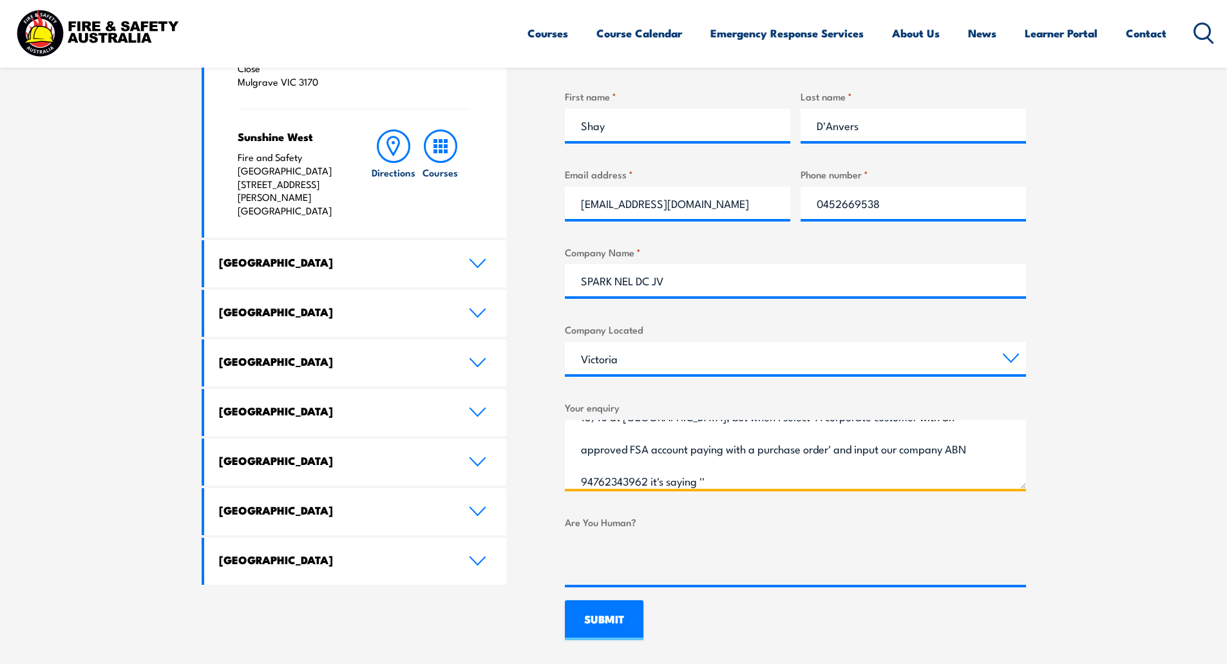
paste textarea "Not an approved corporate customer (Credit card payment only)"
click at [818, 478] on textarea "Good Afternoon, I'm trying to book one of our employees into the upcoming CPPFE…" at bounding box center [795, 454] width 461 height 69
type textarea "Good Afternoon, I'm trying to book one of our employees into the upcoming CPPFE…"
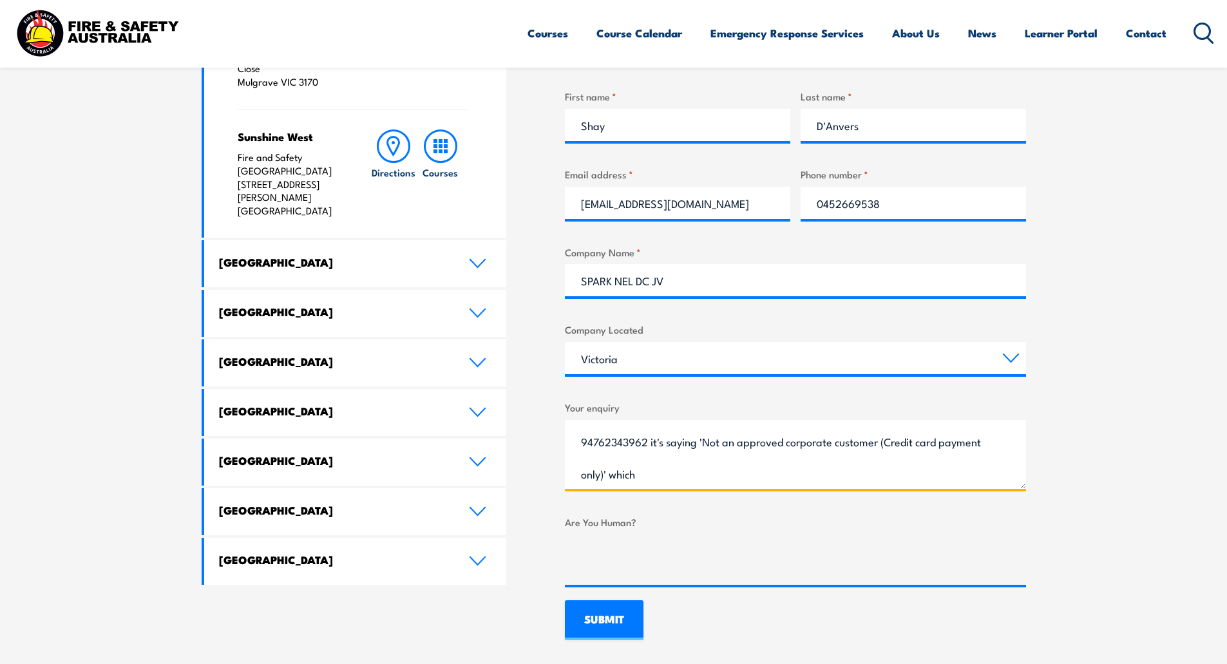
scroll to position [124, 0]
drag, startPoint x: 859, startPoint y: 451, endPoint x: 896, endPoint y: 490, distance: 54.2
click at [896, 489] on div "Good Afternoon, I'm trying to book one of our employees into the upcoming CPPFE…" at bounding box center [795, 454] width 461 height 69
